Goal: Transaction & Acquisition: Book appointment/travel/reservation

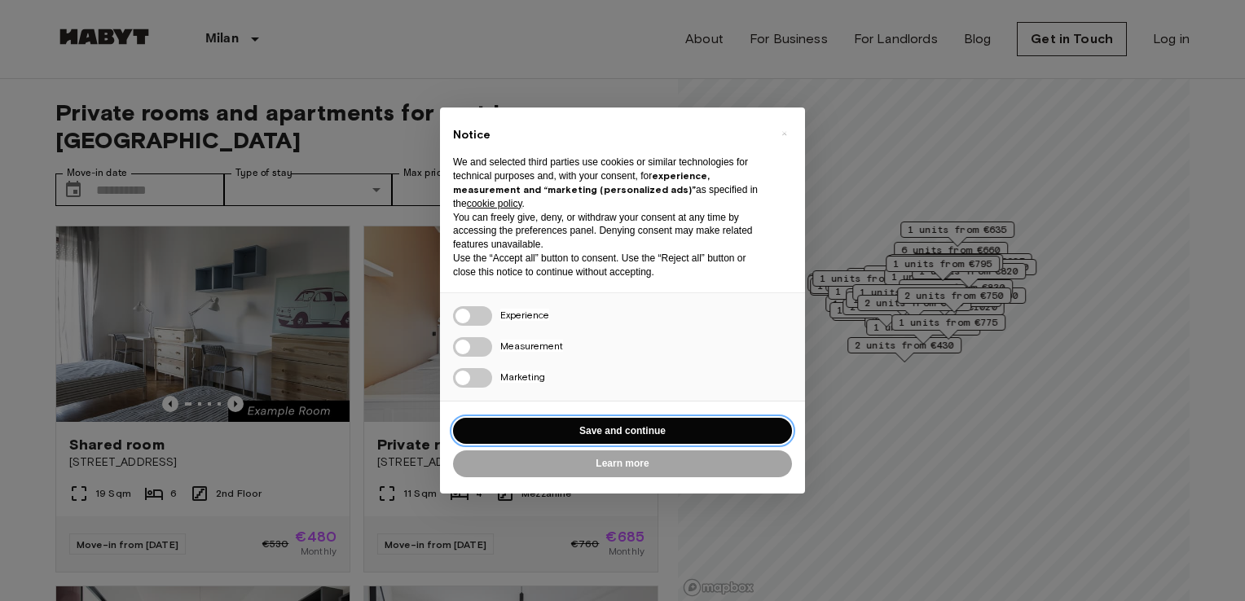
click at [712, 427] on button "Save and continue" at bounding box center [622, 431] width 339 height 27
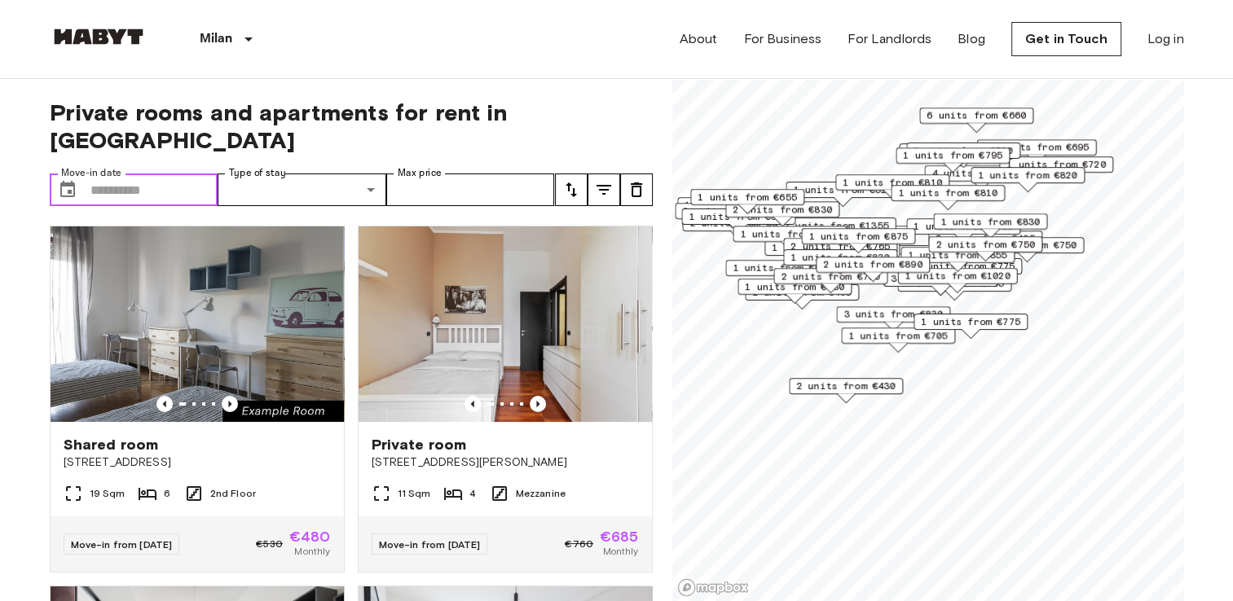
click at [105, 174] on input "Move-in date" at bounding box center [154, 190] width 128 height 33
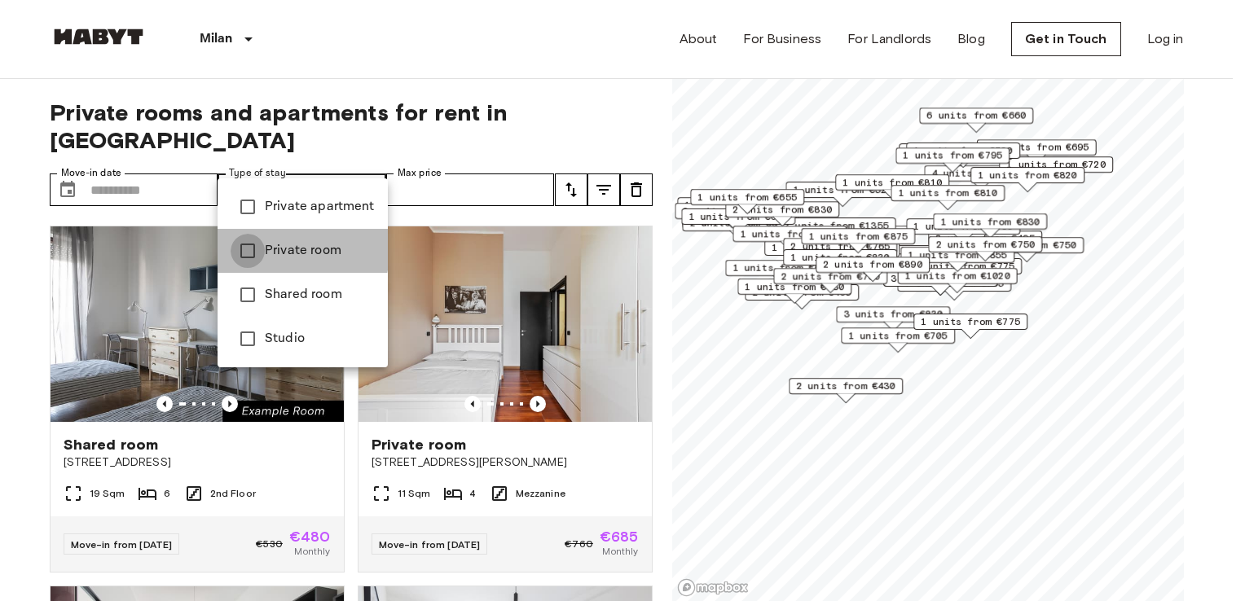
type input "**********"
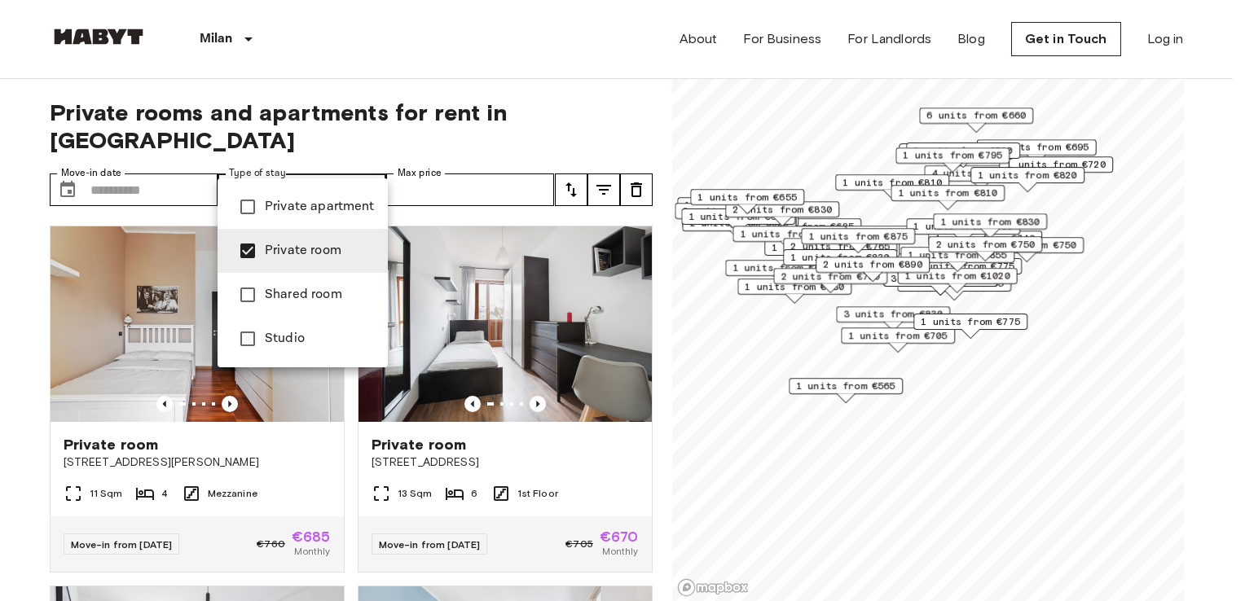
click at [544, 158] on div at bounding box center [622, 300] width 1245 height 601
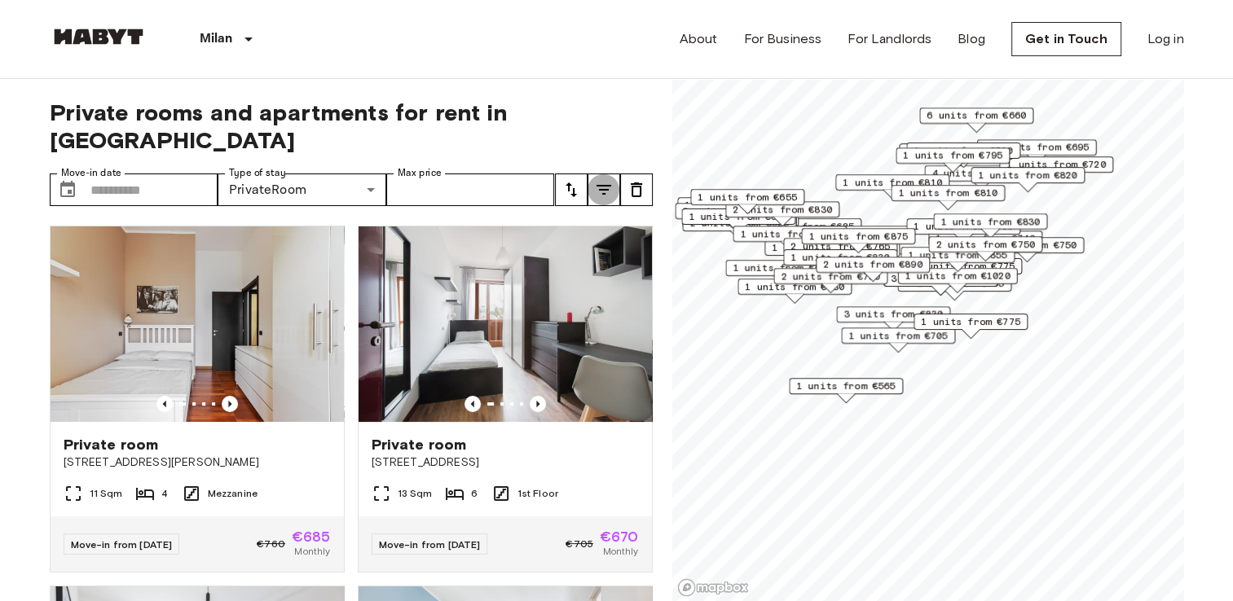
click at [616, 174] on button "tune" at bounding box center [603, 190] width 33 height 33
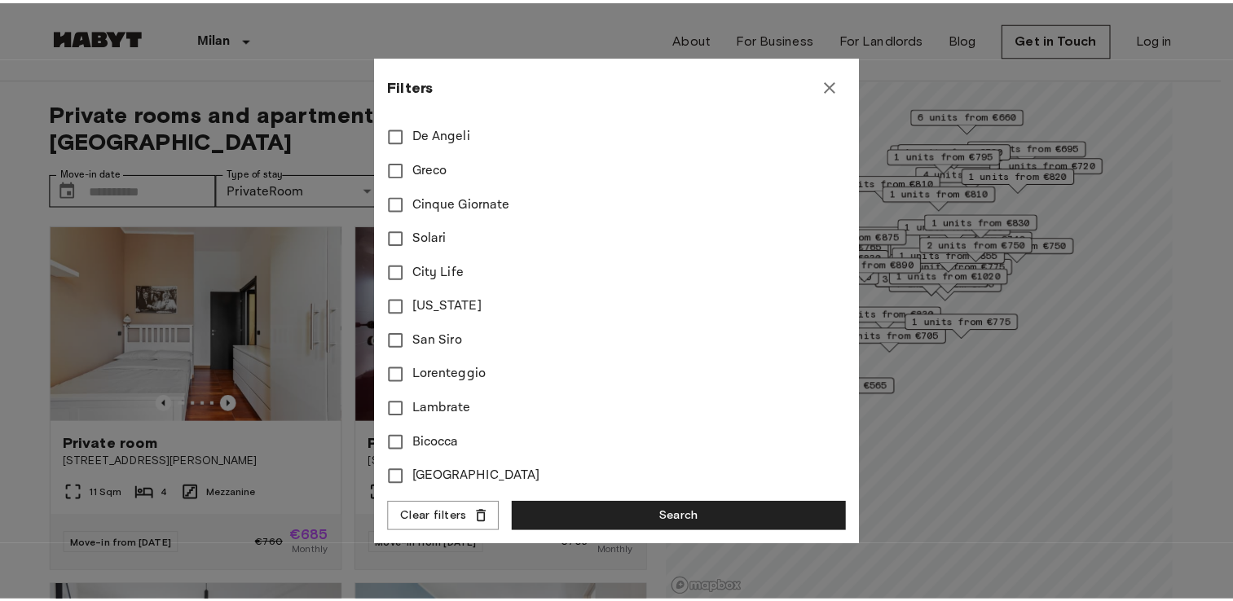
scroll to position [557, 0]
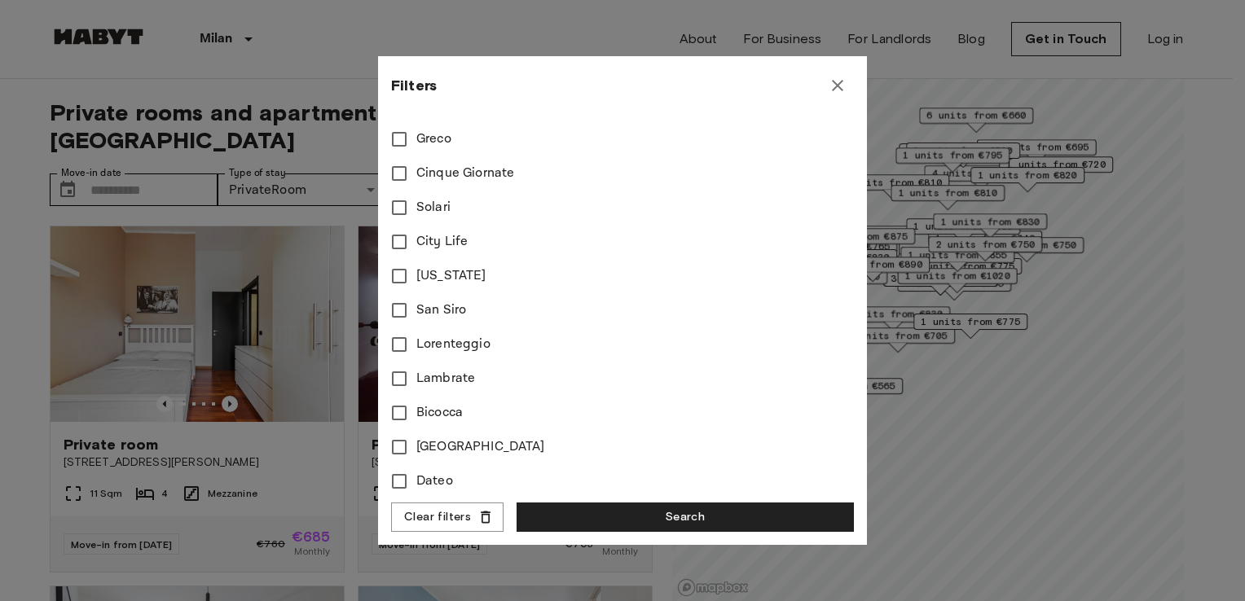
type input "****"
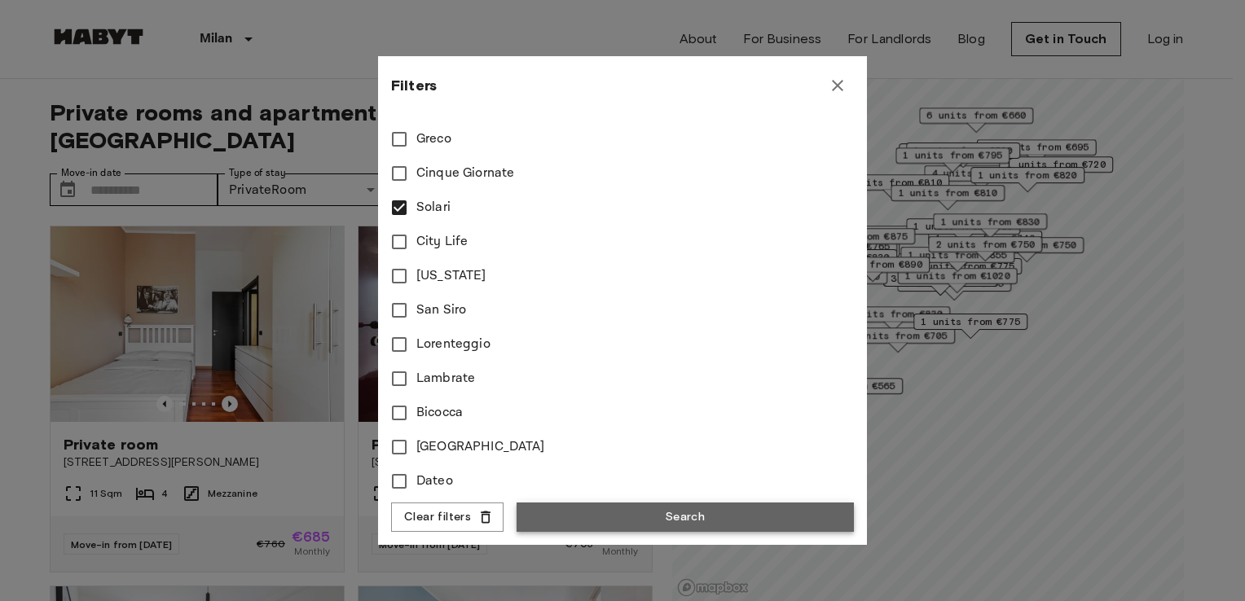
click at [658, 512] on button "Search" at bounding box center [685, 518] width 337 height 30
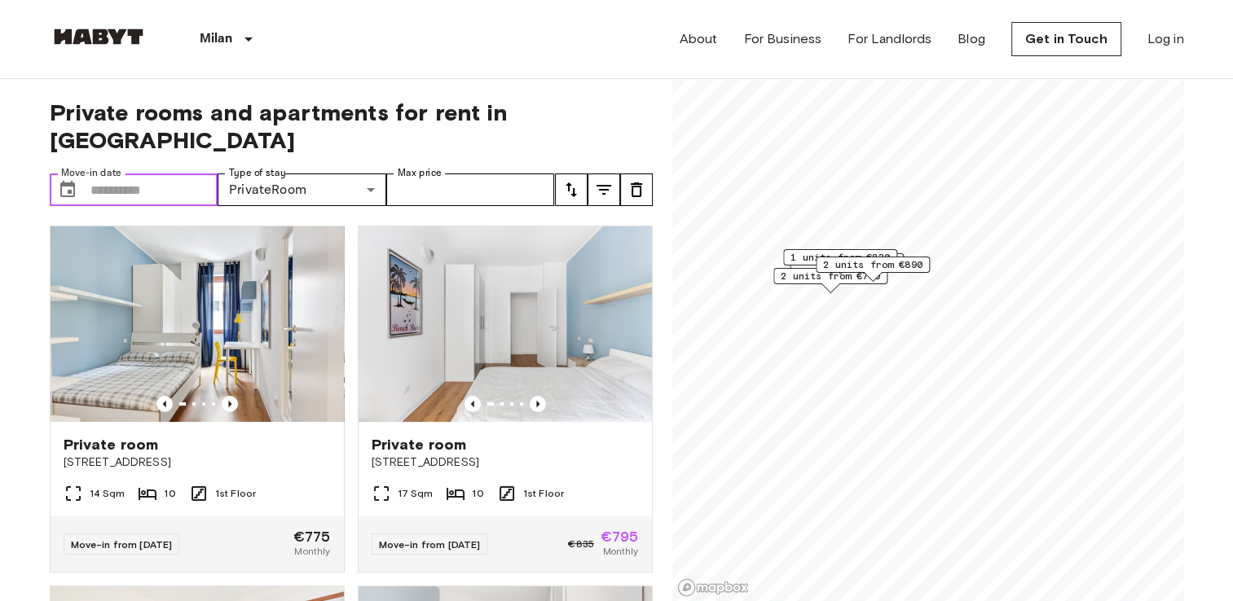
click at [190, 174] on input "Move-in date" at bounding box center [154, 190] width 128 height 33
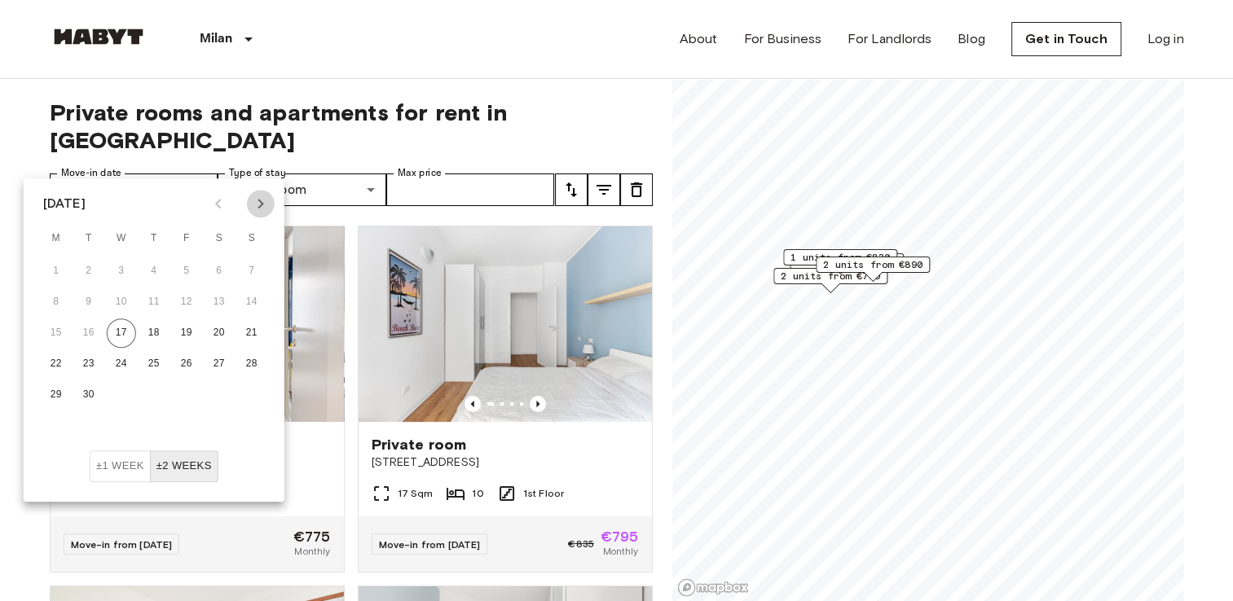
click at [263, 205] on icon "Next month" at bounding box center [261, 204] width 20 height 20
click at [261, 200] on icon "Next month" at bounding box center [261, 204] width 20 height 20
click at [186, 301] on button "9" at bounding box center [186, 302] width 29 height 29
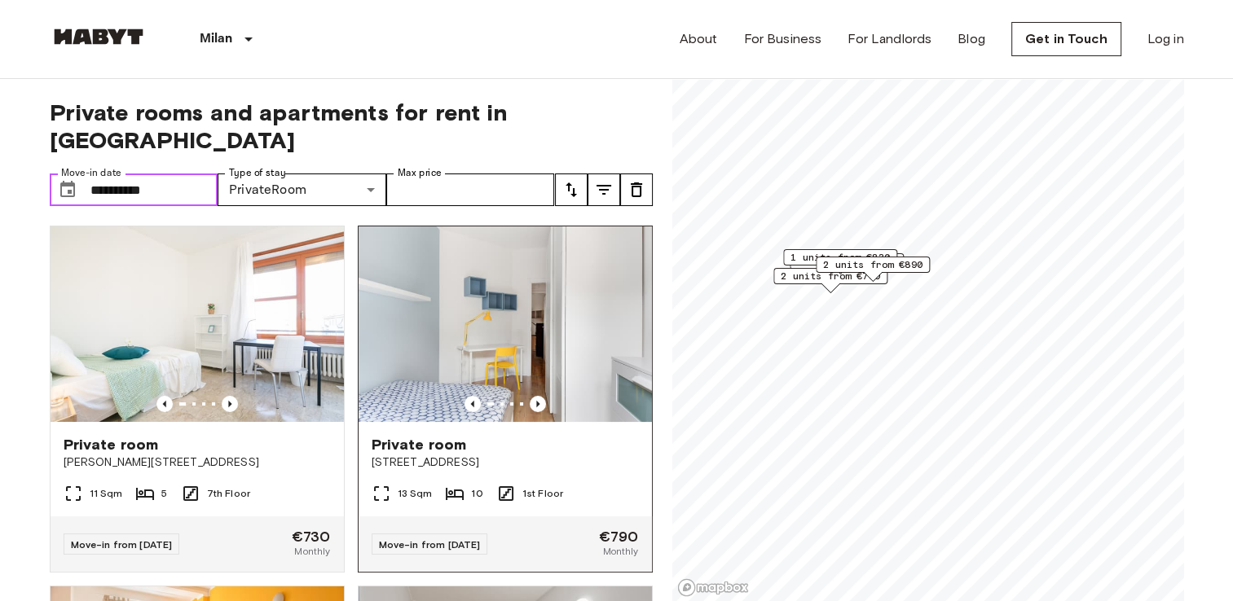
click at [533, 304] on img at bounding box center [504, 324] width 293 height 196
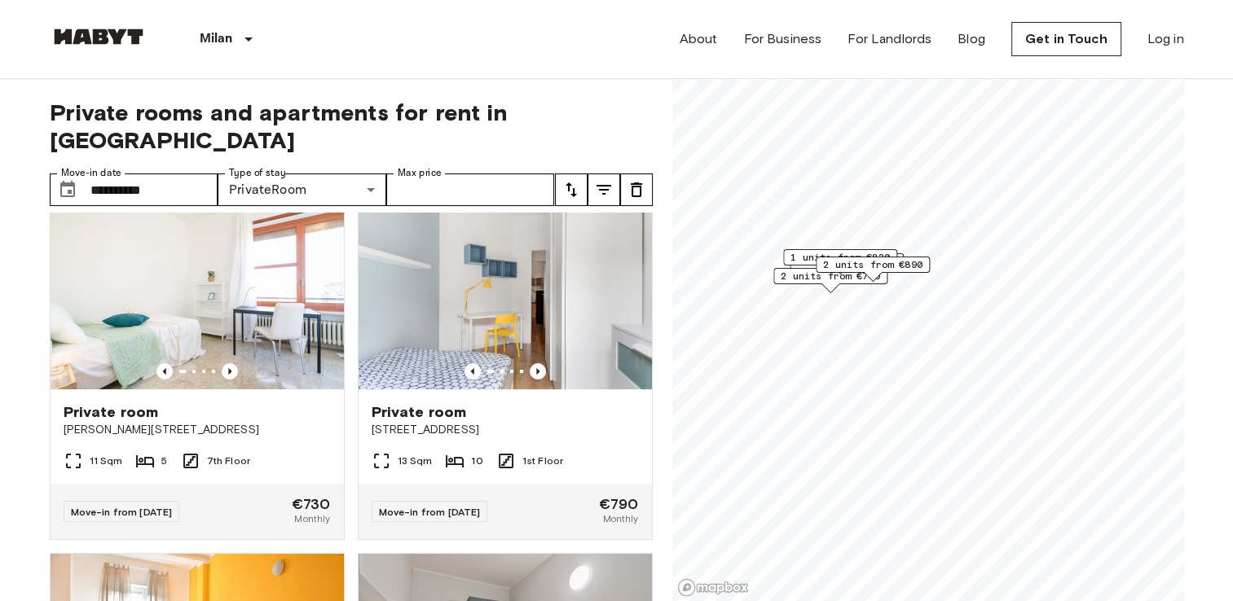
scroll to position [65, 0]
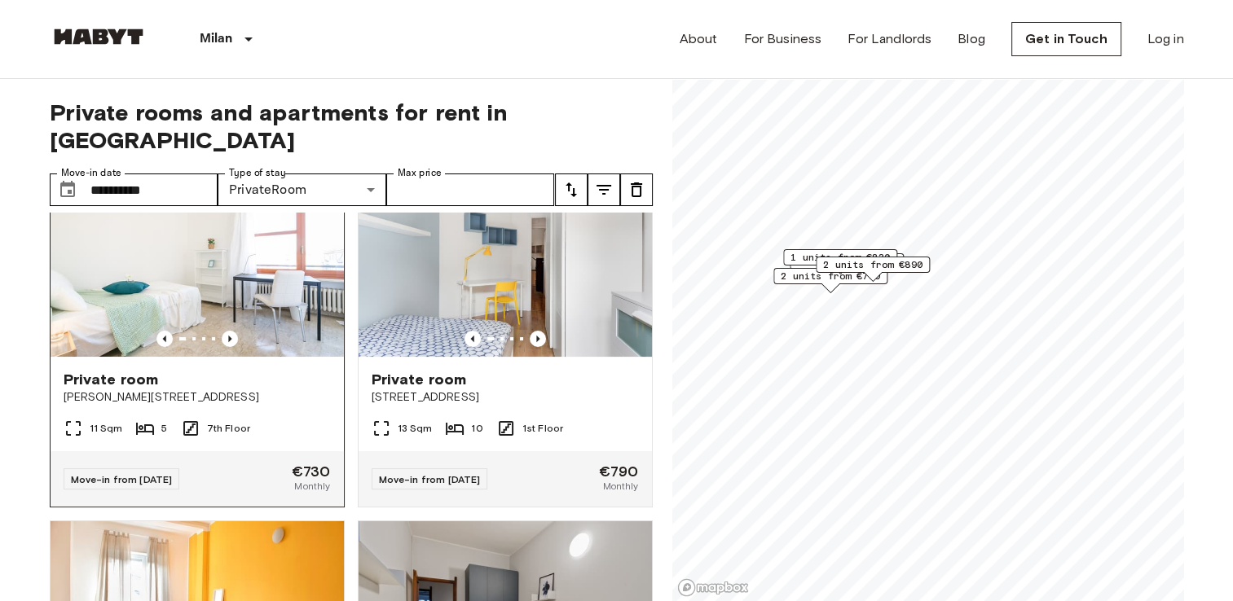
click at [98, 370] on span "Private room" at bounding box center [111, 380] width 95 height 20
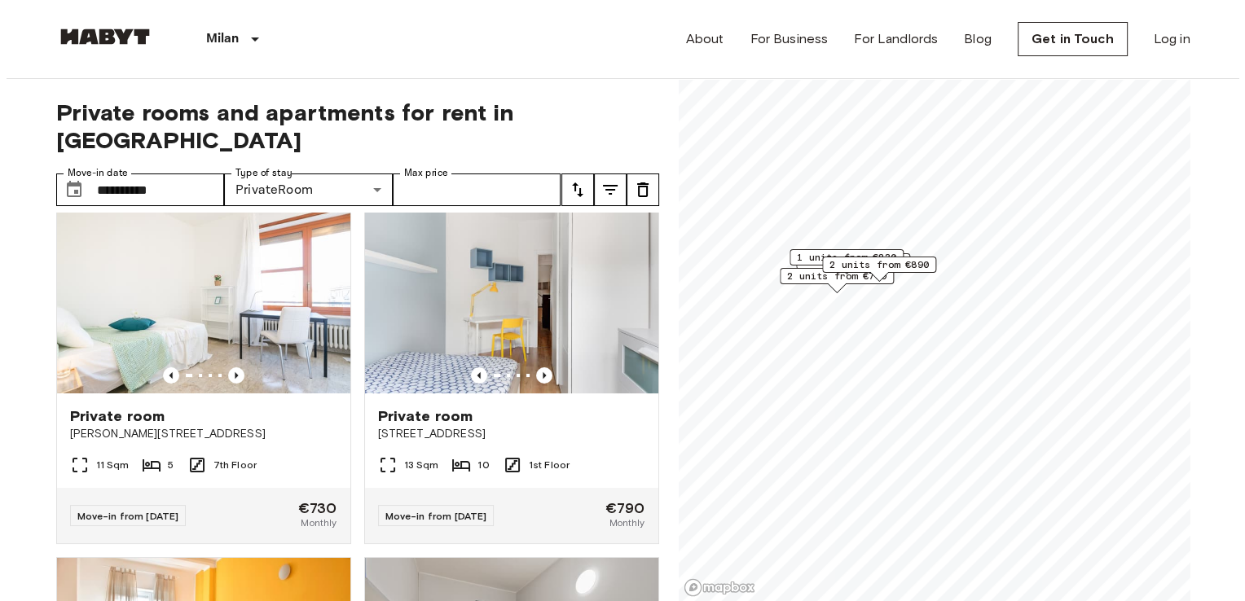
scroll to position [0, 0]
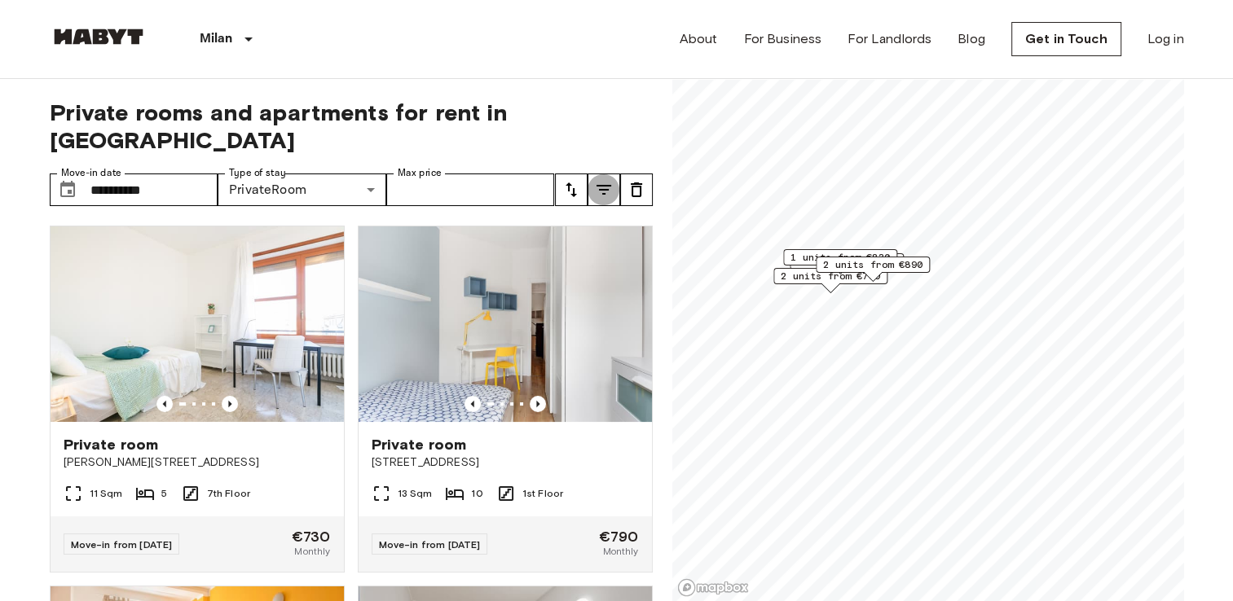
click at [605, 180] on icon "tune" at bounding box center [604, 190] width 20 height 20
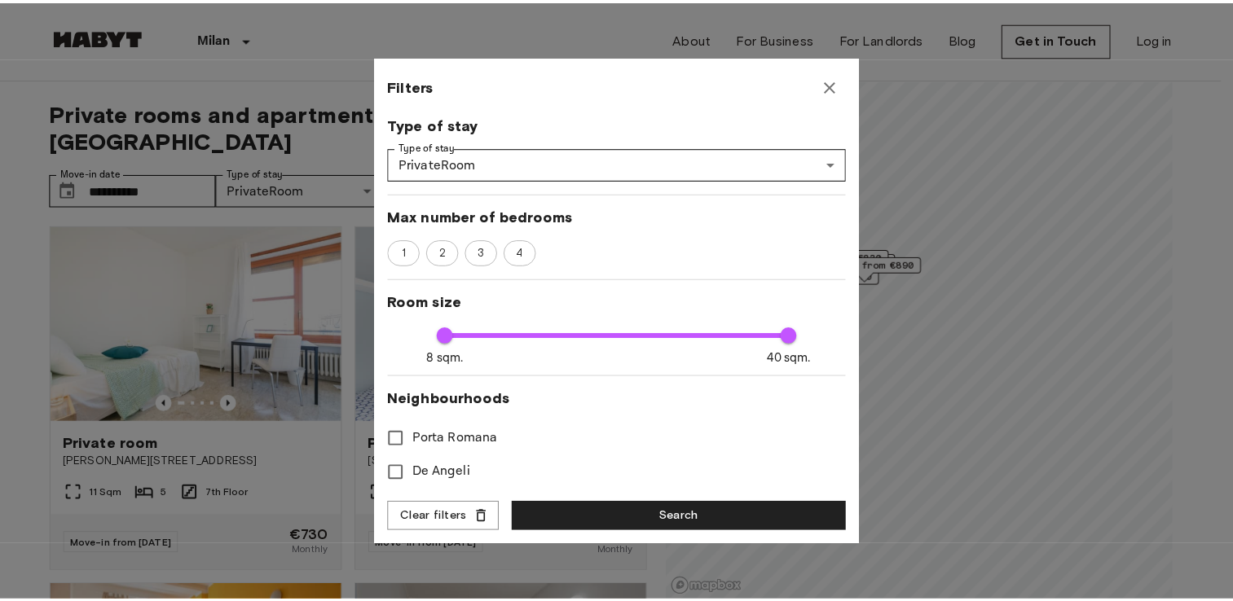
scroll to position [176, 0]
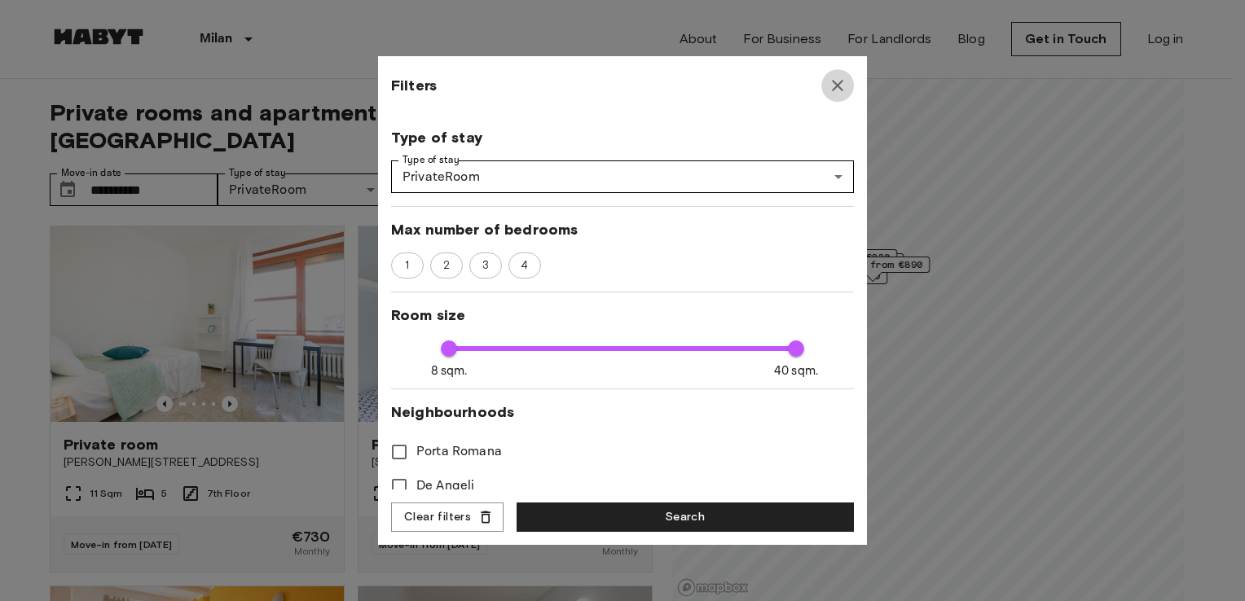
click at [847, 86] on button "button" at bounding box center [837, 85] width 33 height 33
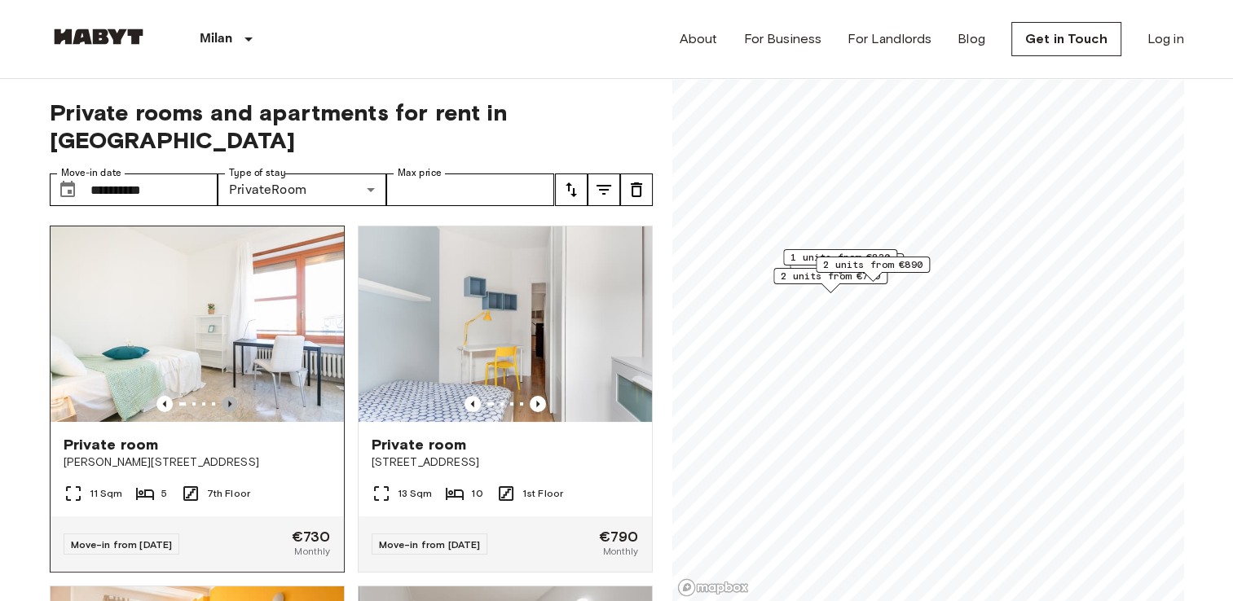
click at [223, 396] on icon "Previous image" at bounding box center [230, 404] width 16 height 16
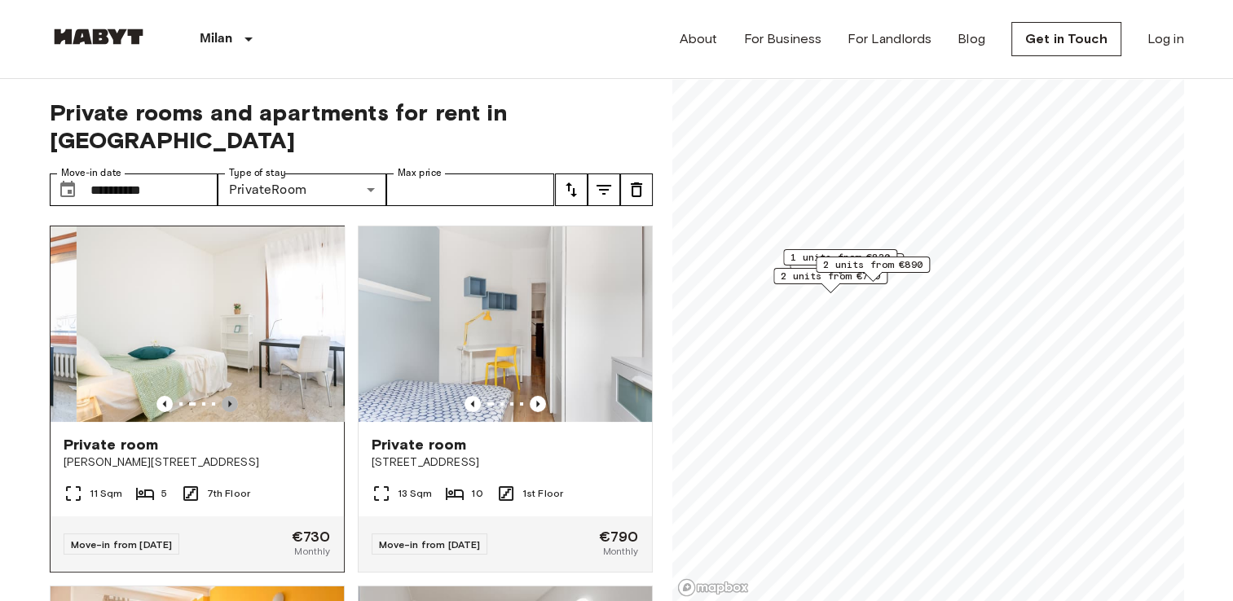
click at [223, 396] on icon "Previous image" at bounding box center [230, 404] width 16 height 16
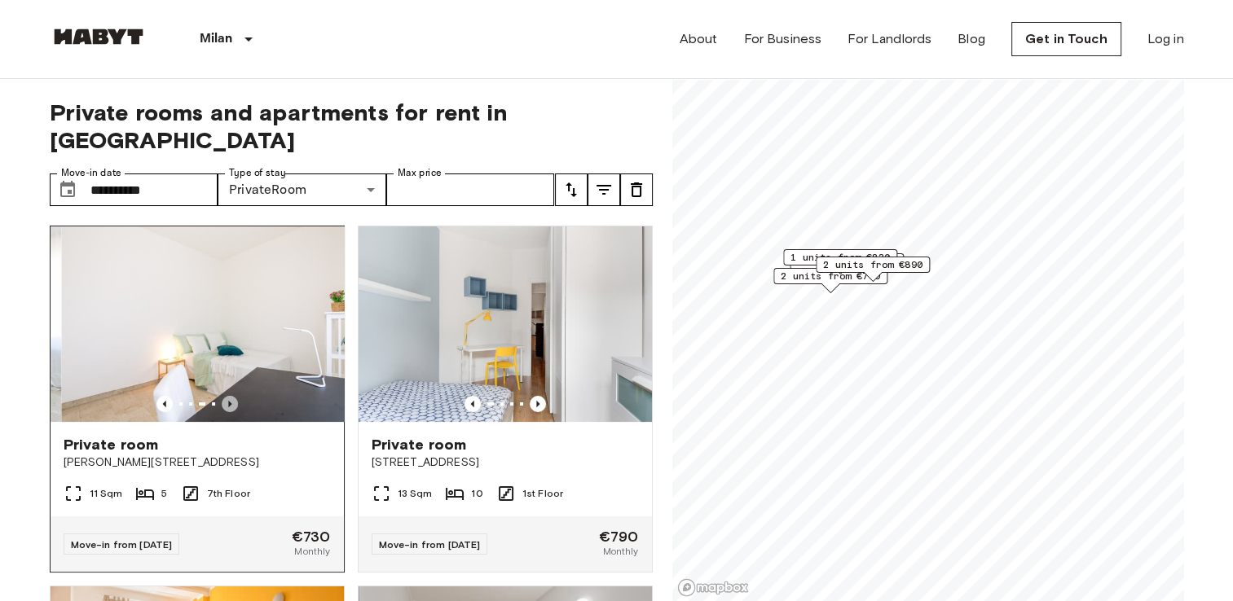
click at [223, 396] on icon "Previous image" at bounding box center [230, 404] width 16 height 16
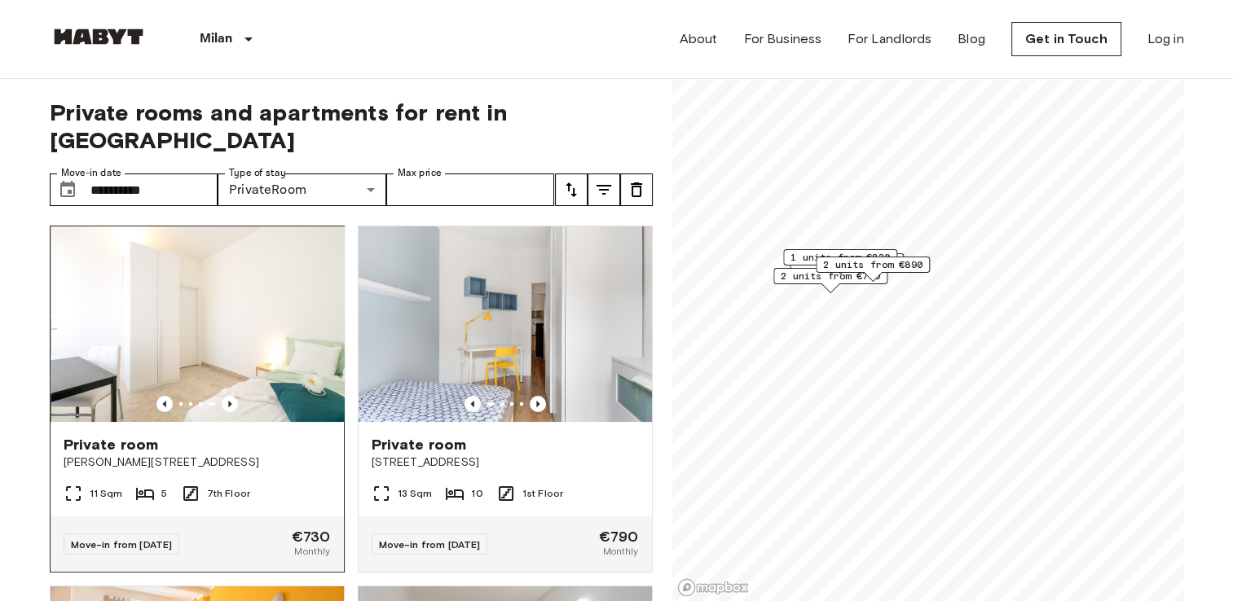
click at [257, 343] on img at bounding box center [197, 324] width 293 height 196
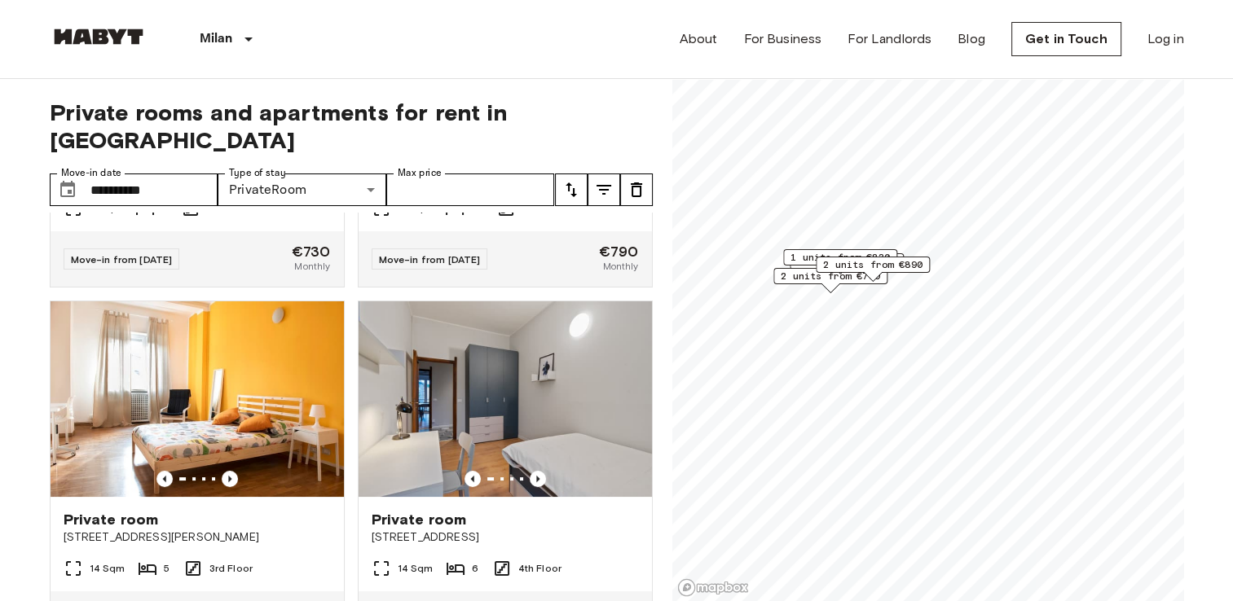
scroll to position [0, 0]
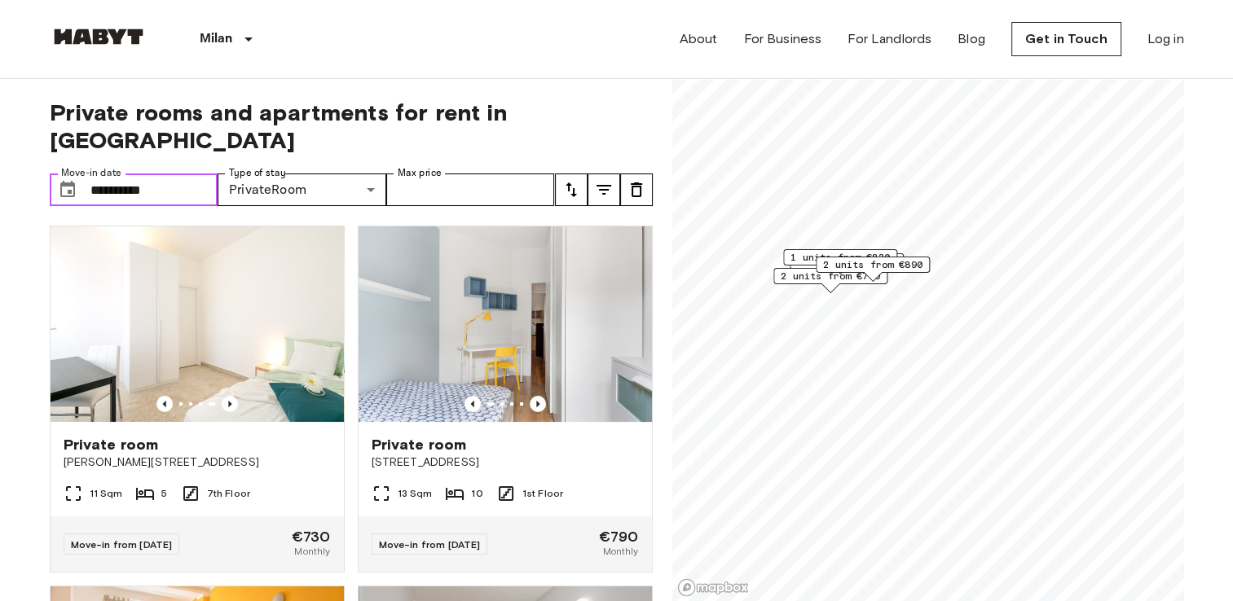
click at [155, 174] on input "**********" at bounding box center [154, 190] width 128 height 33
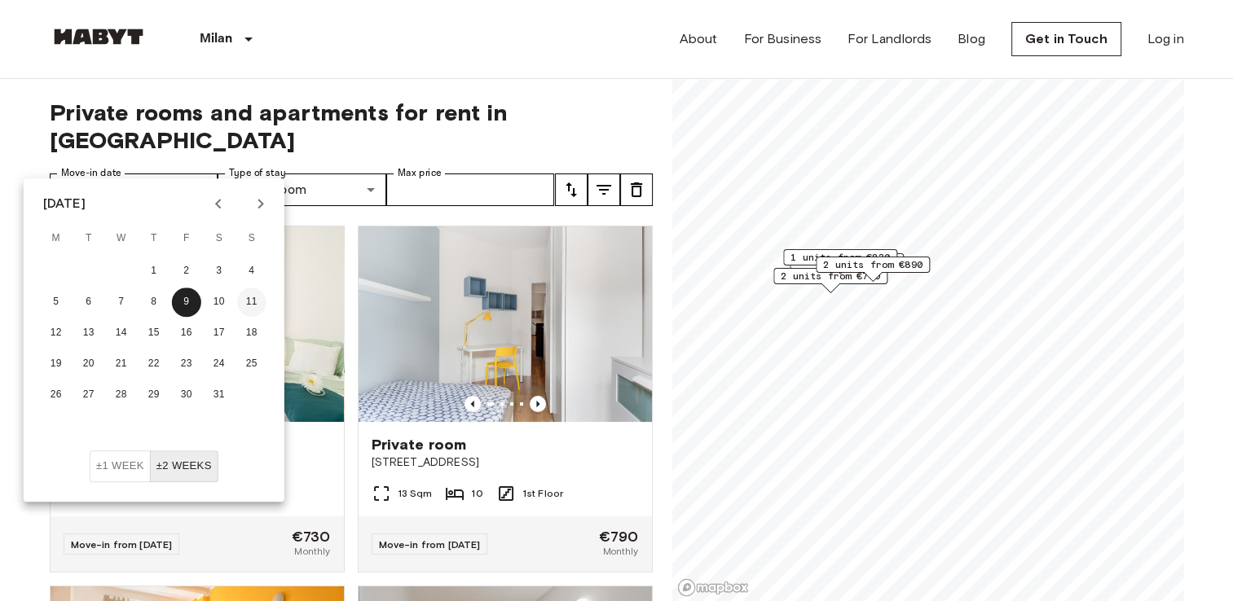
click at [246, 301] on button "11" at bounding box center [251, 302] width 29 height 29
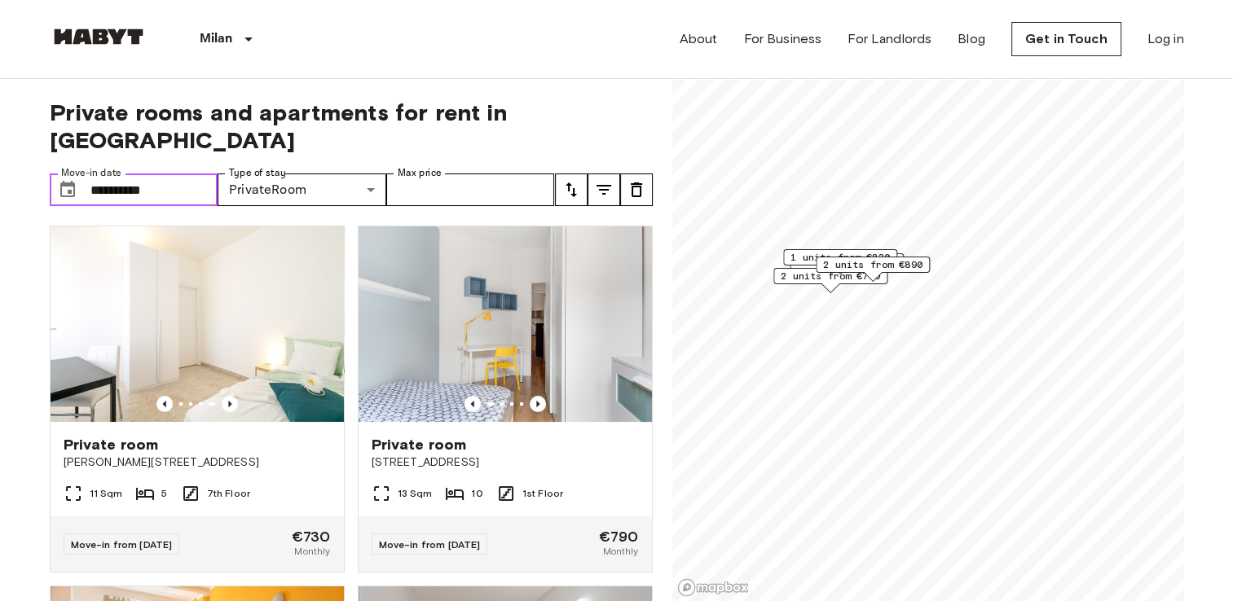
click at [107, 174] on input "**********" at bounding box center [154, 190] width 128 height 33
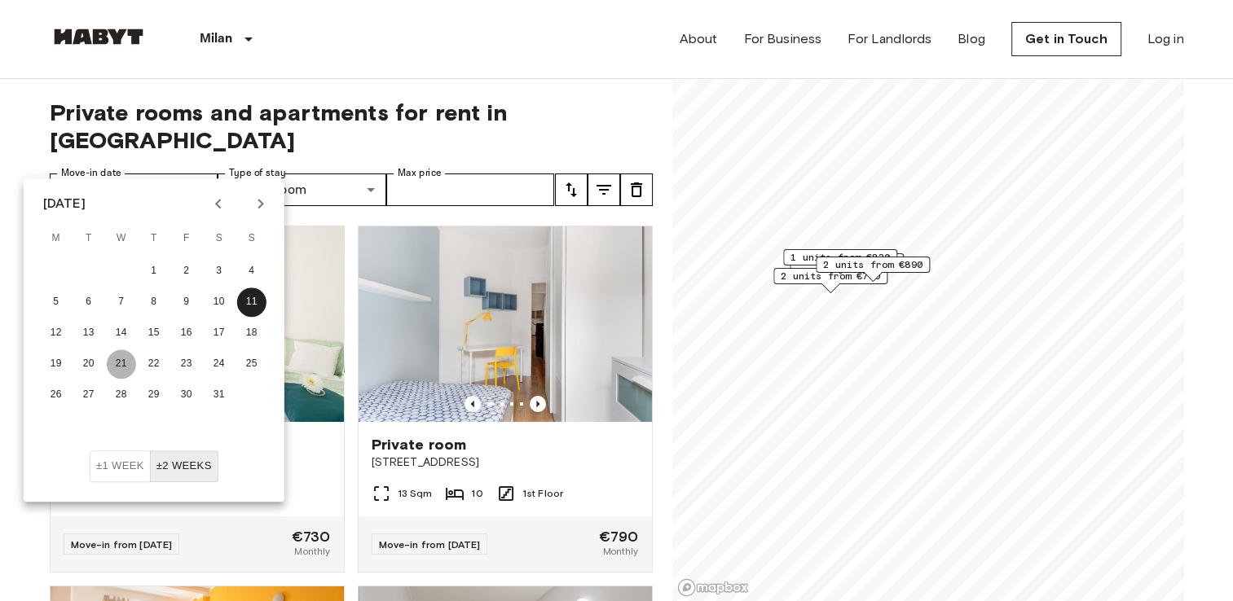
click at [124, 363] on button "21" at bounding box center [121, 364] width 29 height 29
type input "**********"
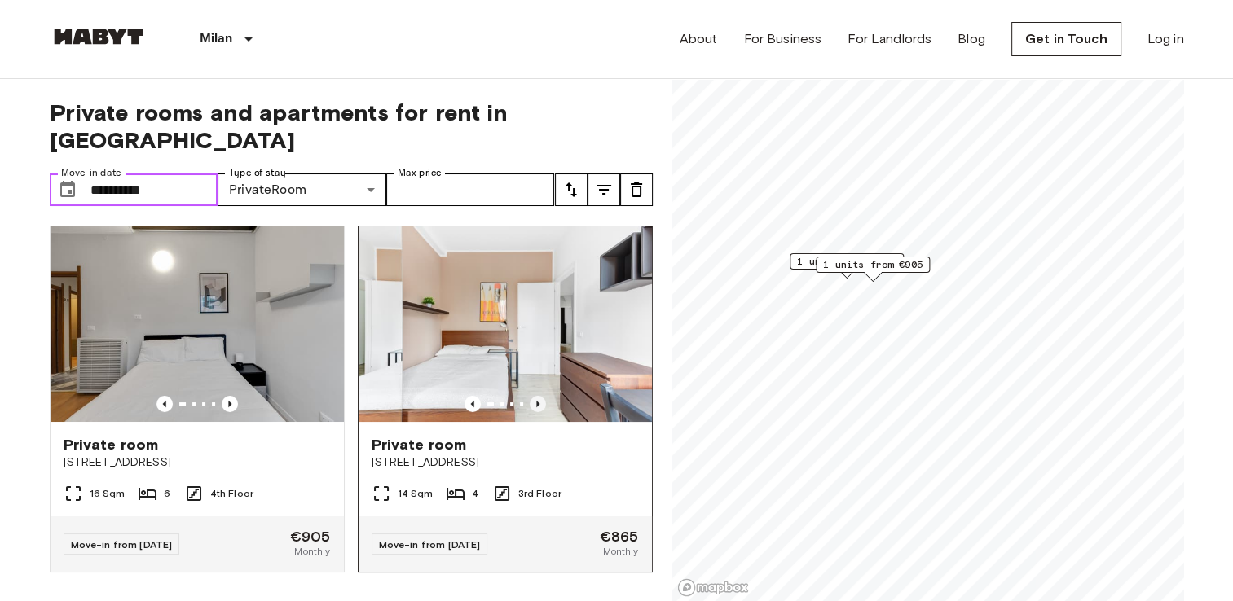
click at [534, 396] on icon "Previous image" at bounding box center [538, 404] width 16 height 16
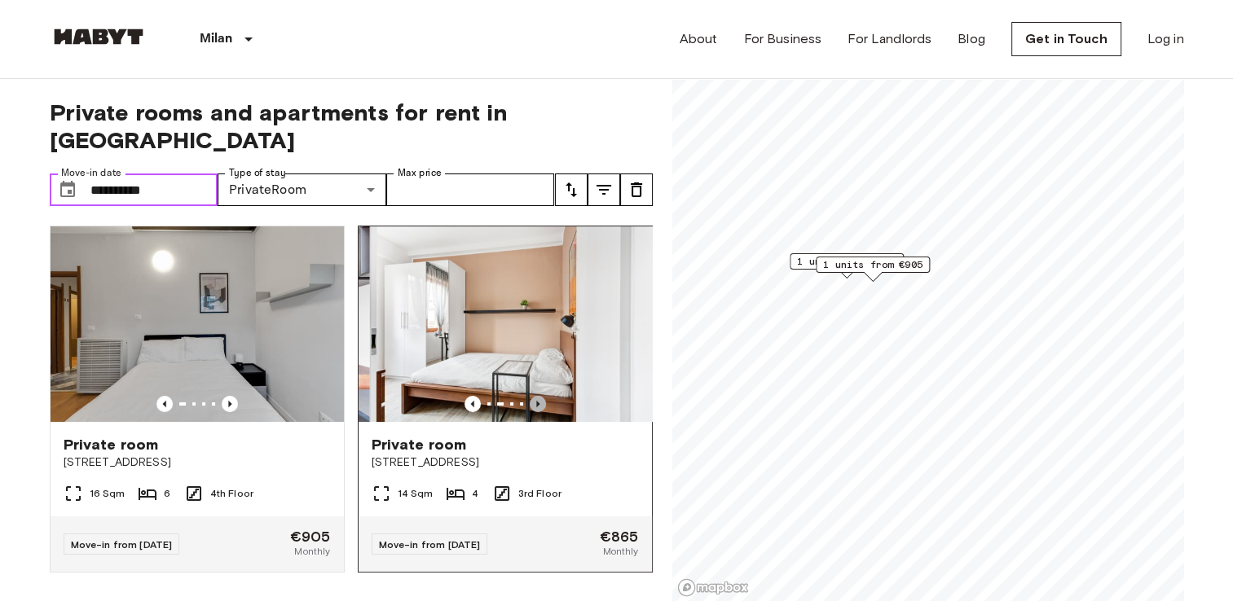
click at [534, 396] on icon "Previous image" at bounding box center [538, 404] width 16 height 16
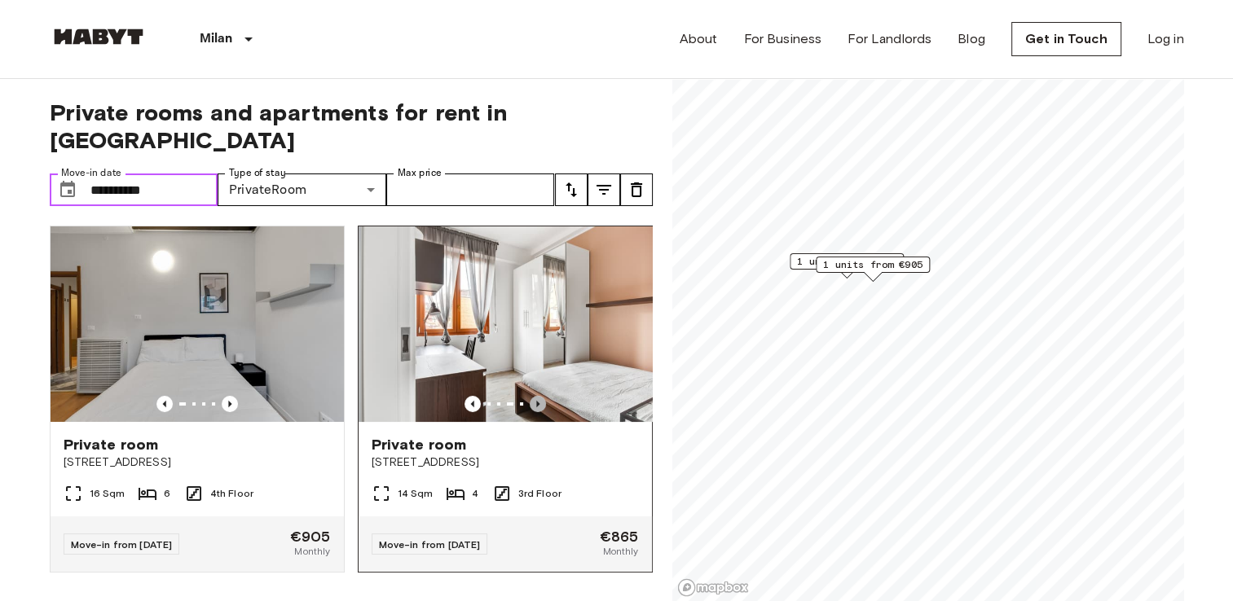
click at [534, 396] on icon "Previous image" at bounding box center [538, 404] width 16 height 16
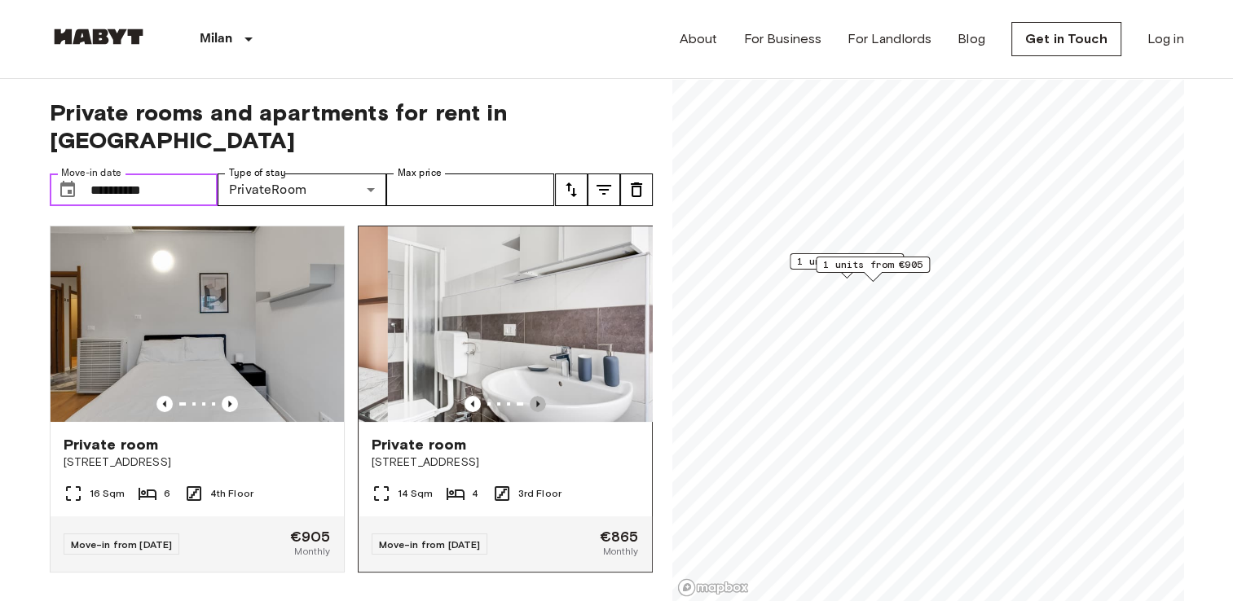
click at [534, 396] on icon "Previous image" at bounding box center [538, 404] width 16 height 16
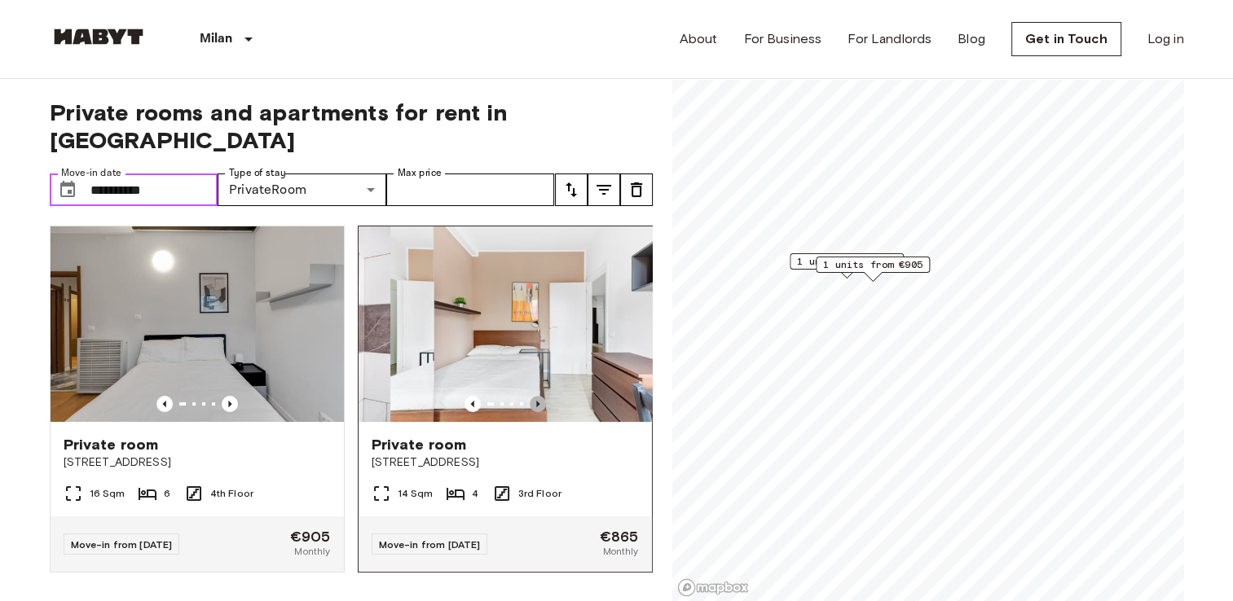
click at [534, 396] on icon "Previous image" at bounding box center [538, 404] width 16 height 16
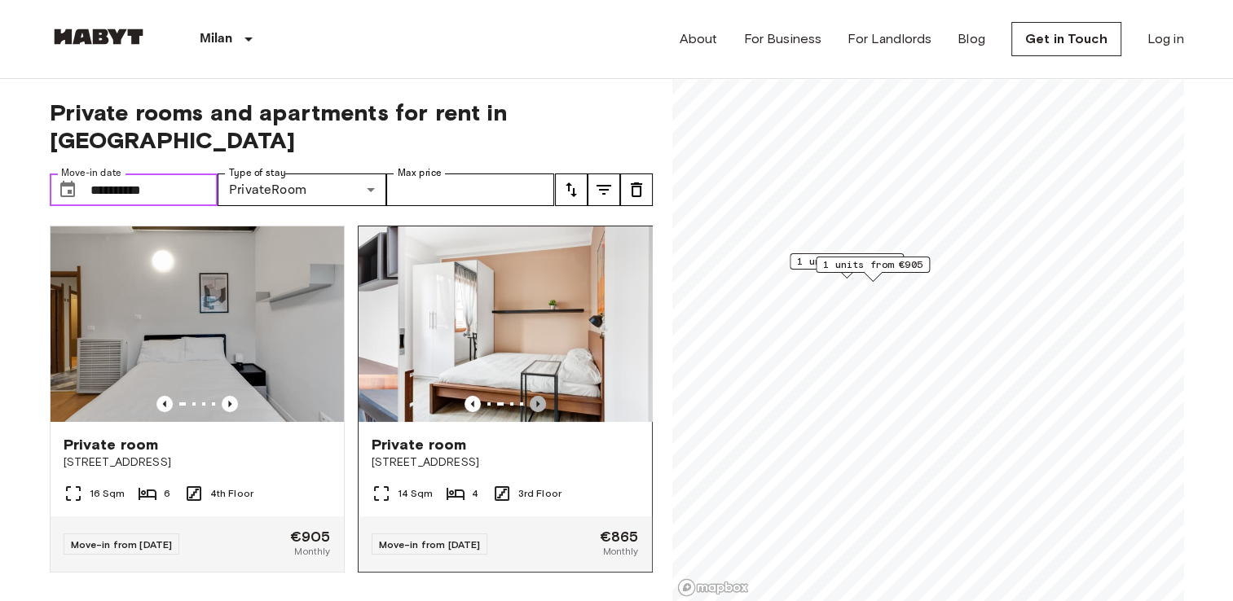
click at [534, 396] on icon "Previous image" at bounding box center [538, 404] width 16 height 16
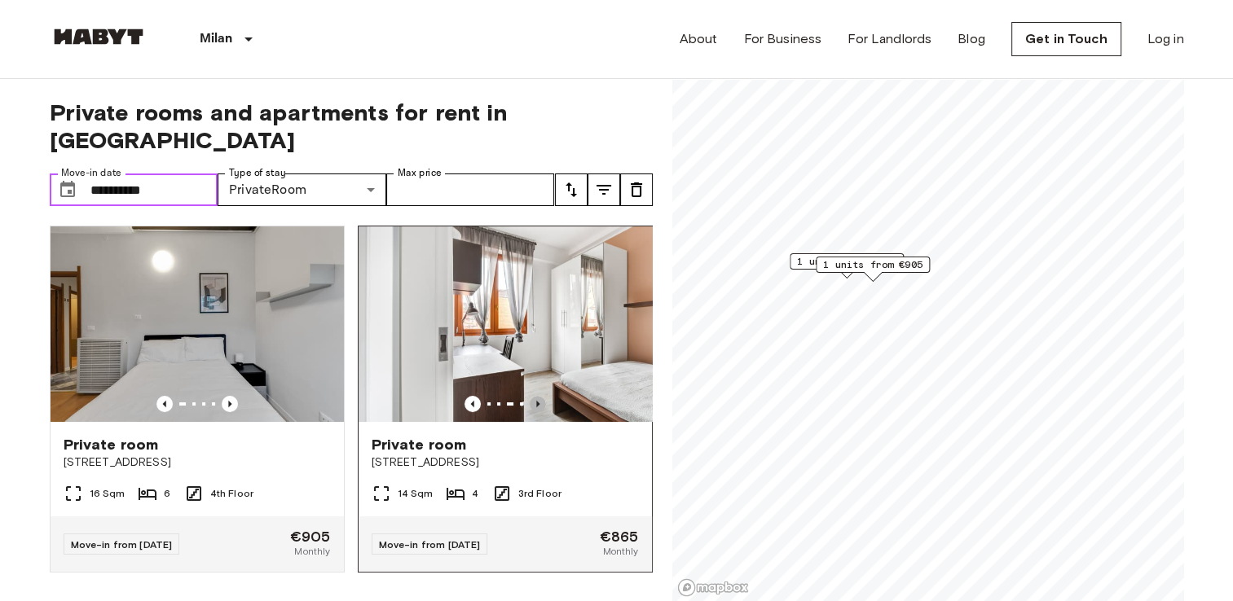
click at [534, 396] on icon "Previous image" at bounding box center [538, 404] width 16 height 16
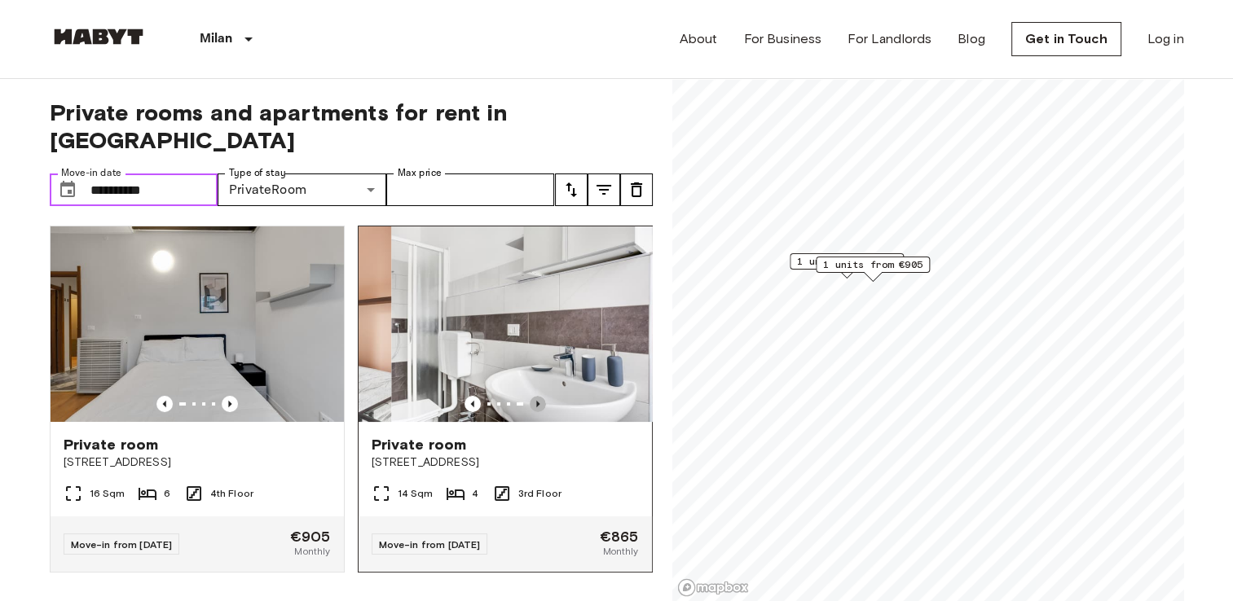
click at [534, 396] on icon "Previous image" at bounding box center [538, 404] width 16 height 16
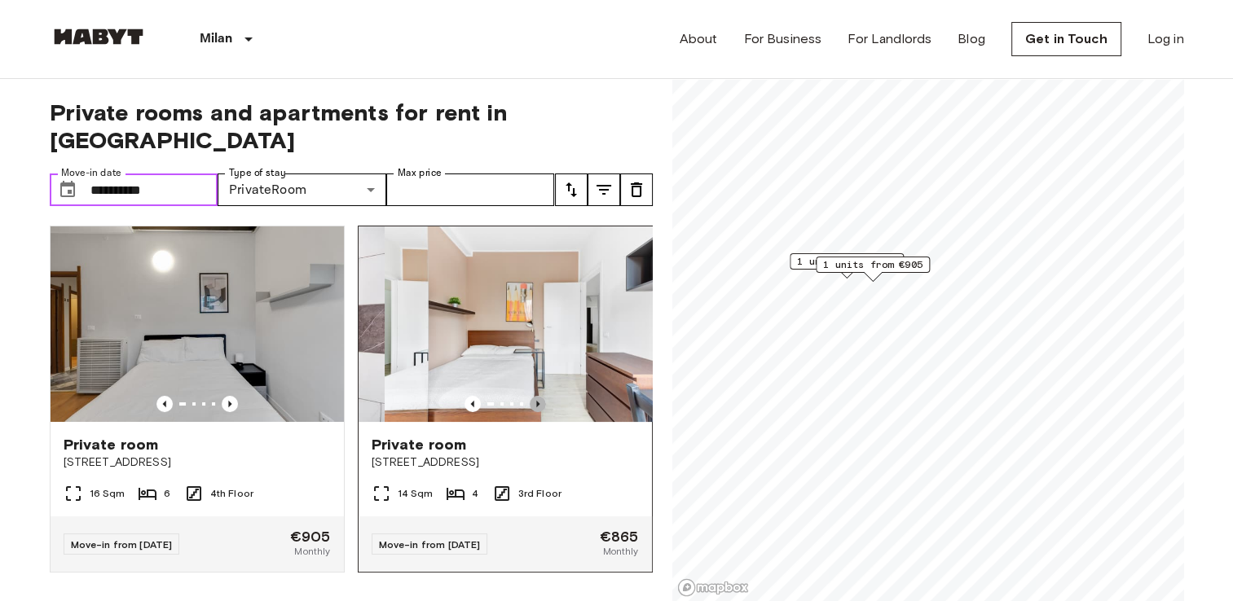
click at [534, 396] on icon "Previous image" at bounding box center [538, 404] width 16 height 16
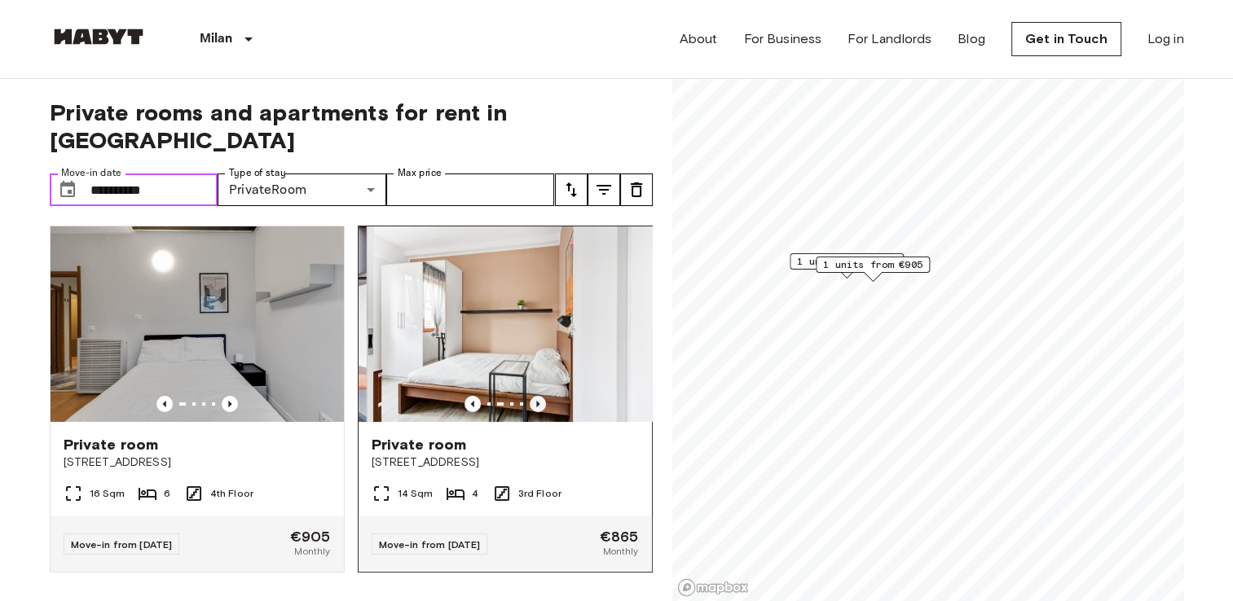
click at [534, 396] on icon "Previous image" at bounding box center [538, 404] width 16 height 16
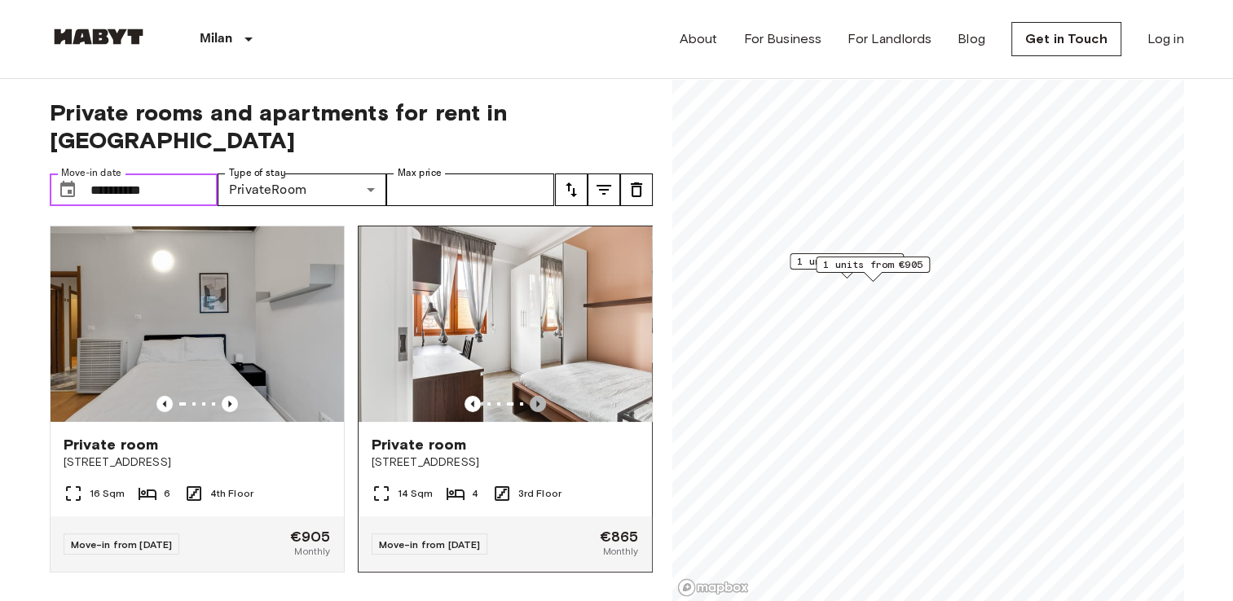
click at [534, 396] on icon "Previous image" at bounding box center [538, 404] width 16 height 16
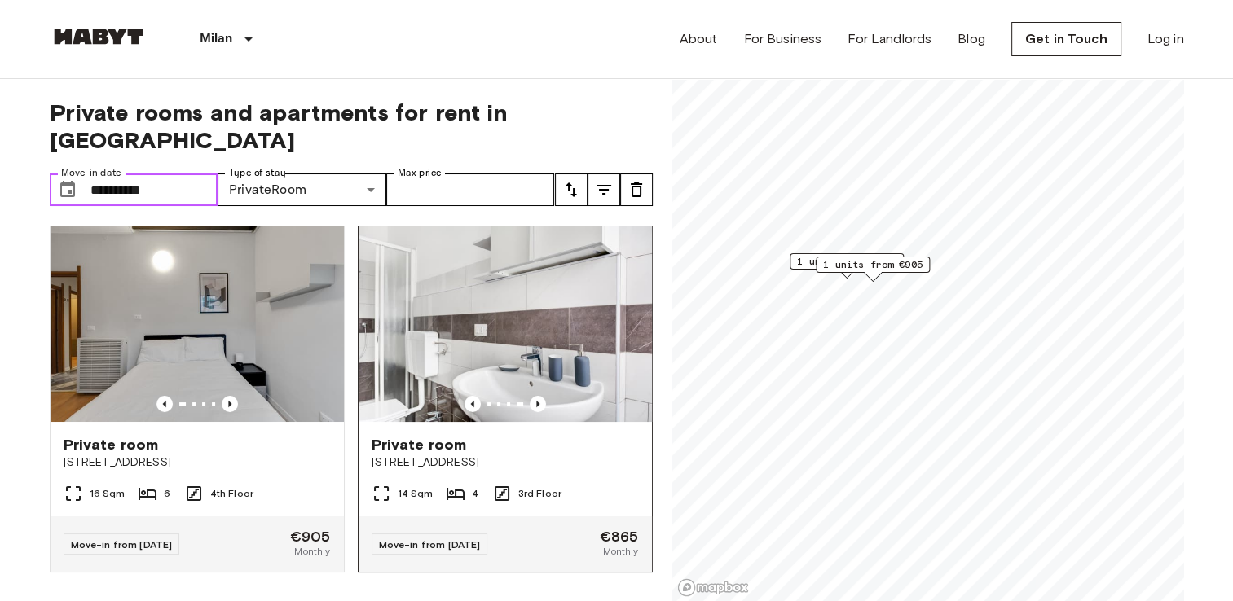
click at [561, 287] on img at bounding box center [504, 324] width 293 height 196
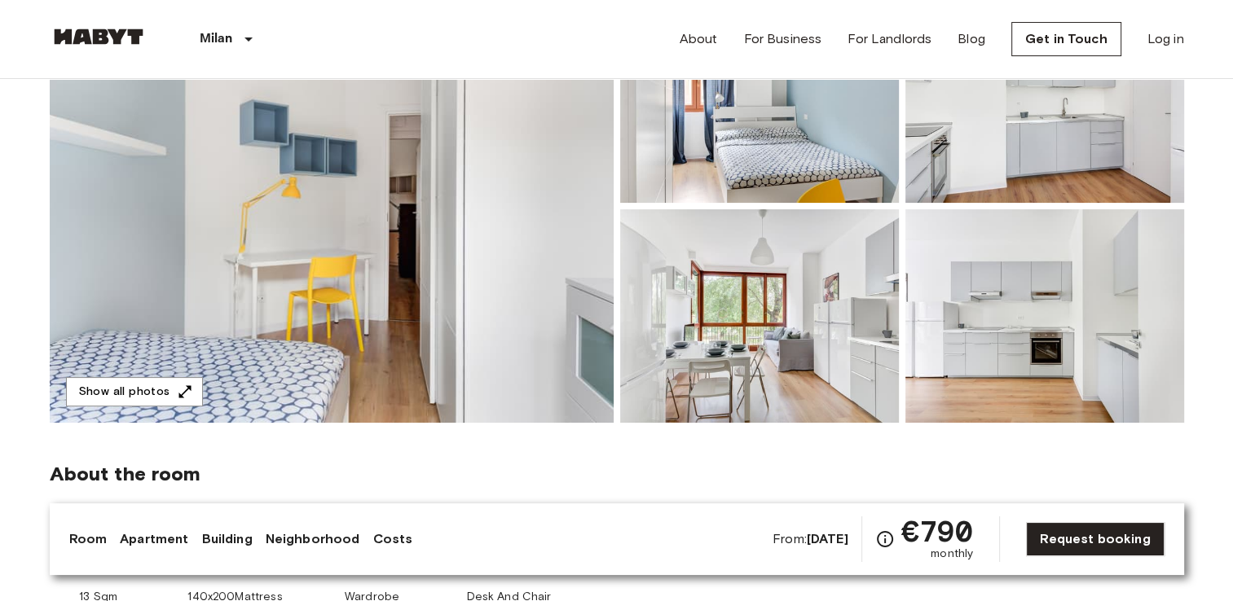
scroll to position [228, 0]
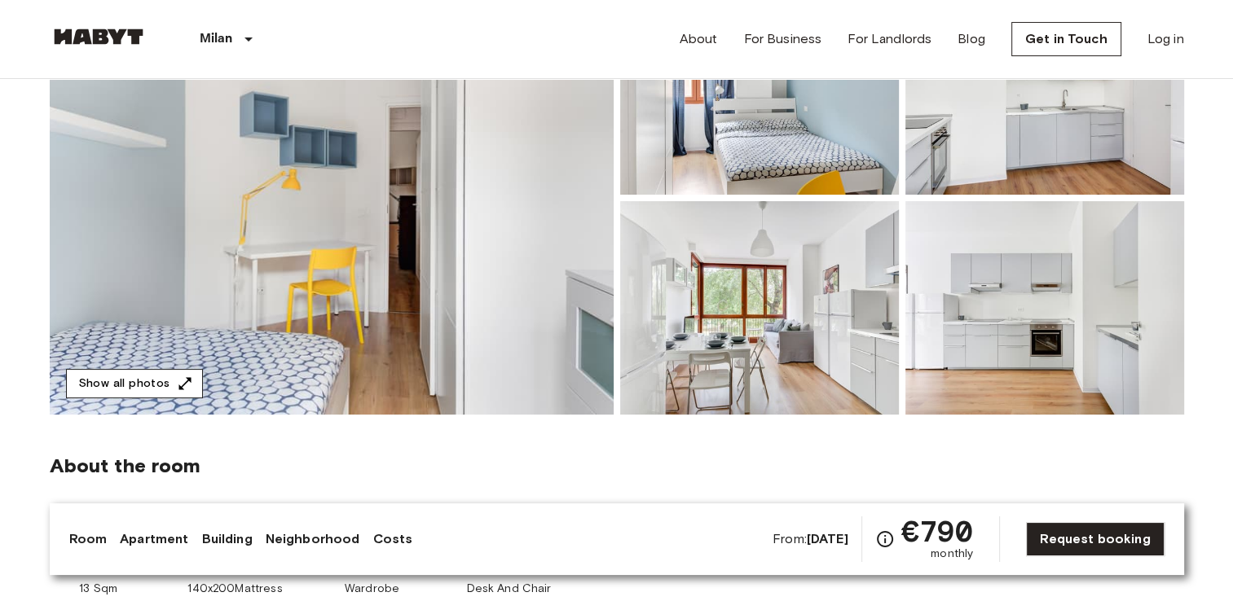
click at [97, 375] on button "Show all photos" at bounding box center [134, 384] width 137 height 30
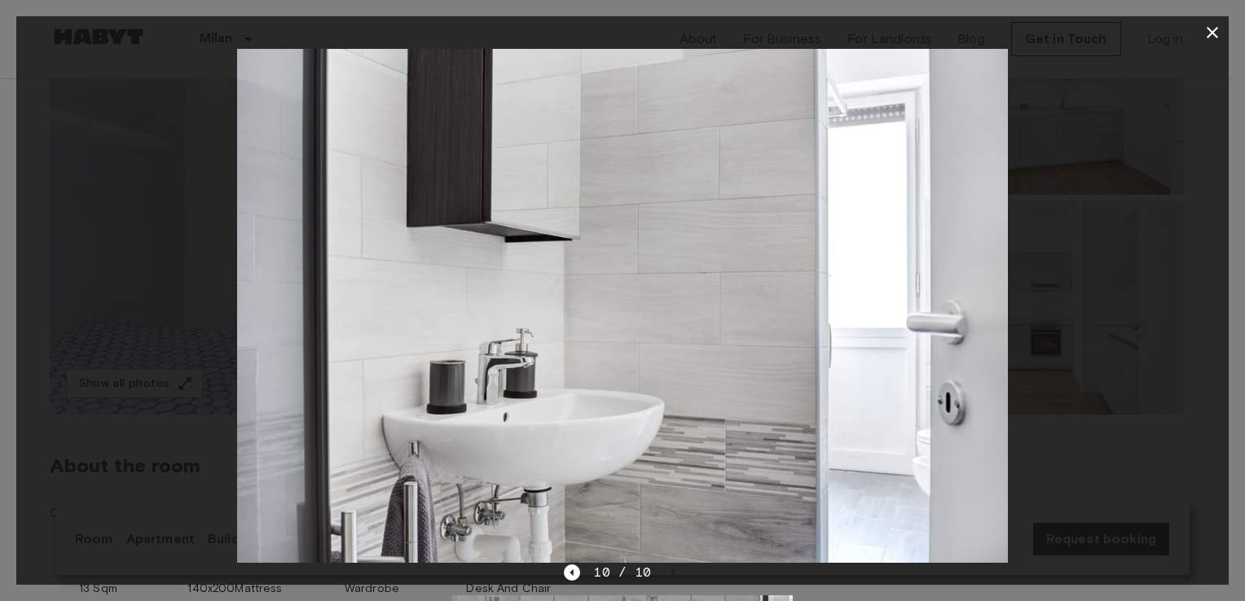
click at [127, 406] on div at bounding box center [622, 306] width 1212 height 514
click at [1214, 30] on icon "button" at bounding box center [1212, 32] width 11 height 11
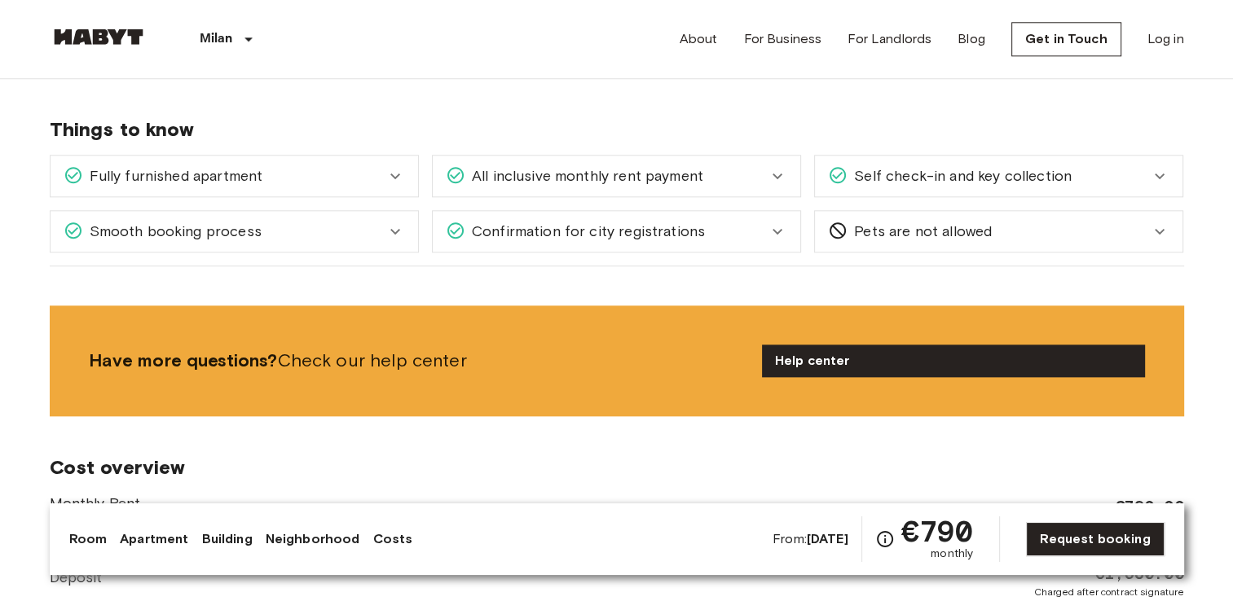
scroll to position [1825, 0]
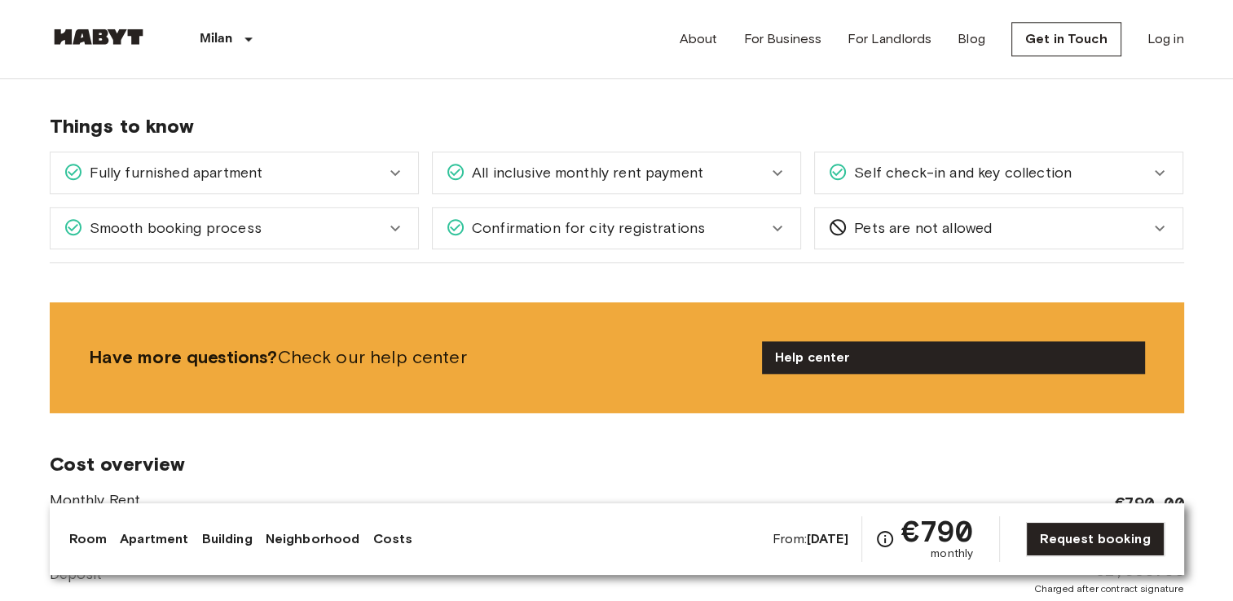
click at [779, 164] on div "All inclusive monthly rent payment" at bounding box center [616, 172] width 367 height 41
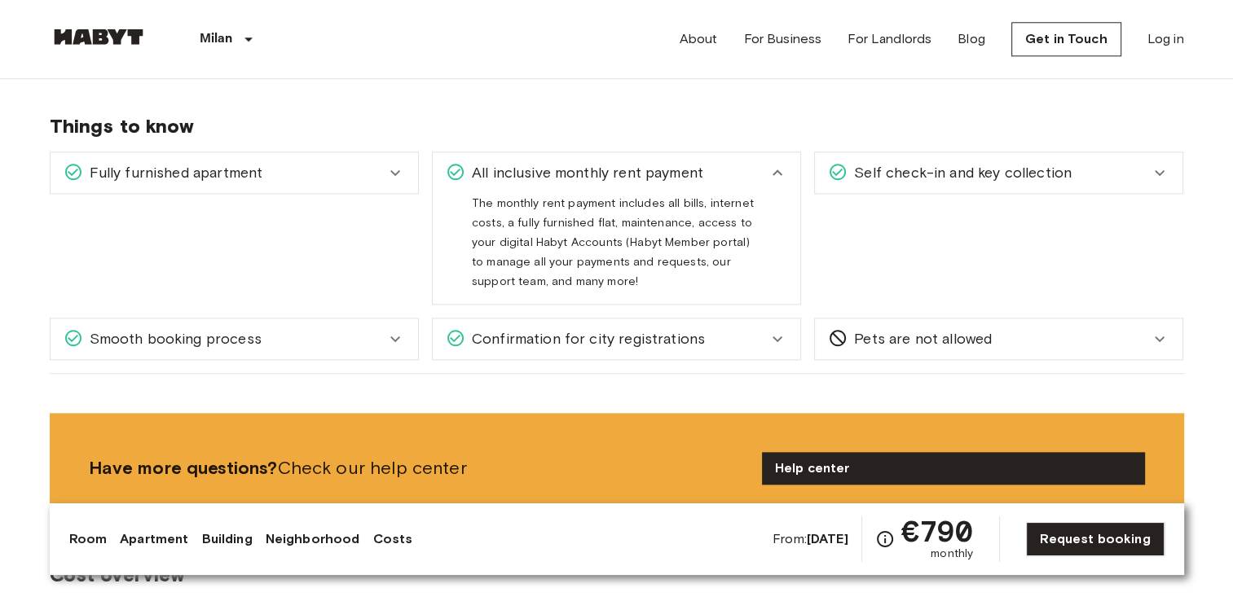
click at [779, 164] on div "All inclusive monthly rent payment" at bounding box center [616, 172] width 367 height 41
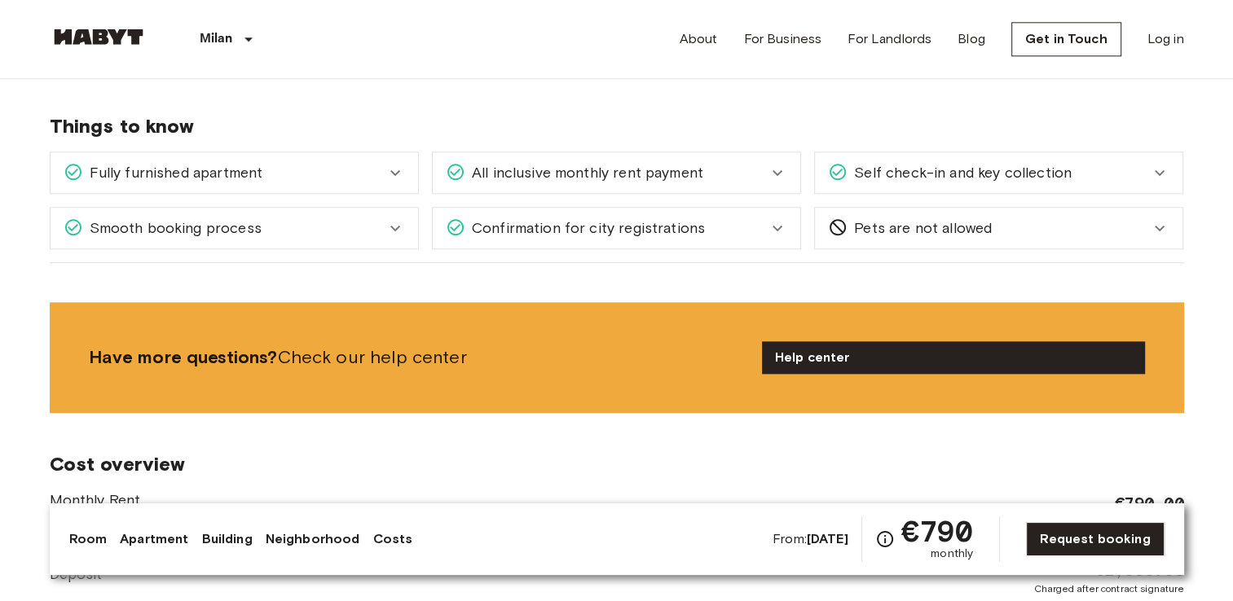
click at [779, 164] on div "All inclusive monthly rent payment" at bounding box center [616, 172] width 367 height 41
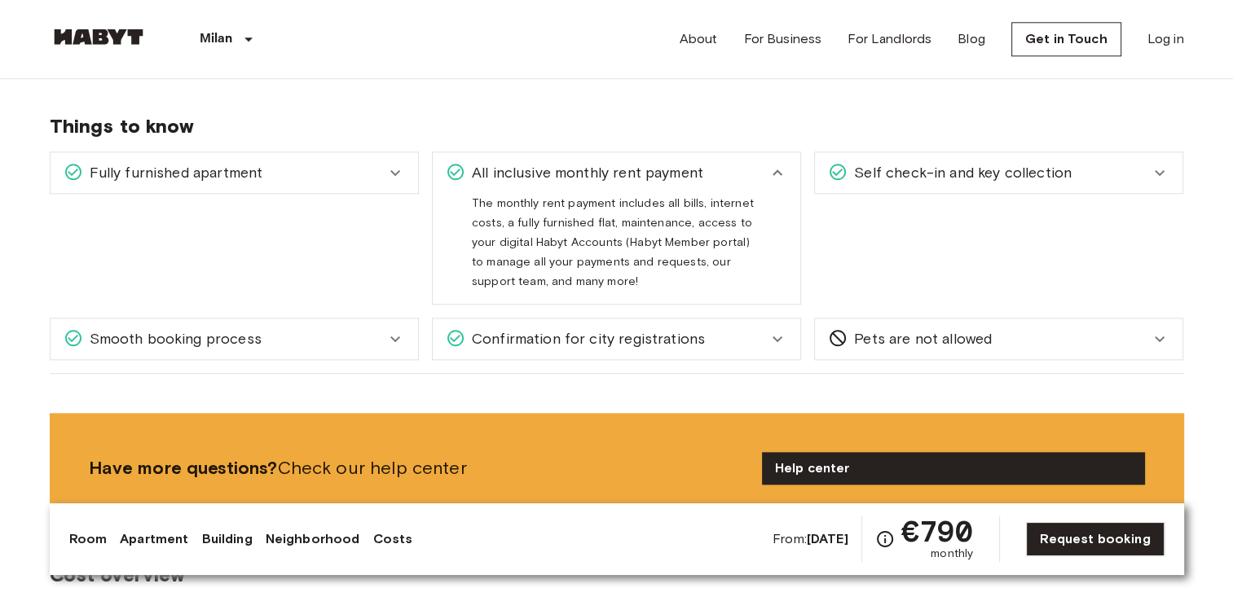
click at [779, 164] on div "All inclusive monthly rent payment" at bounding box center [616, 172] width 367 height 41
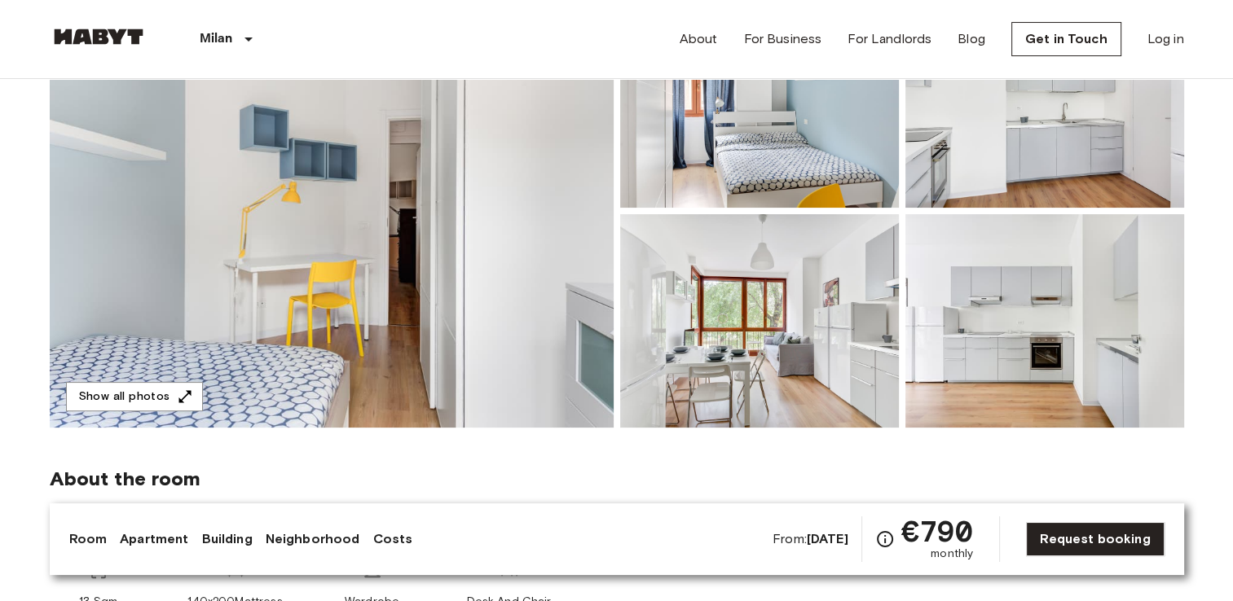
scroll to position [0, 0]
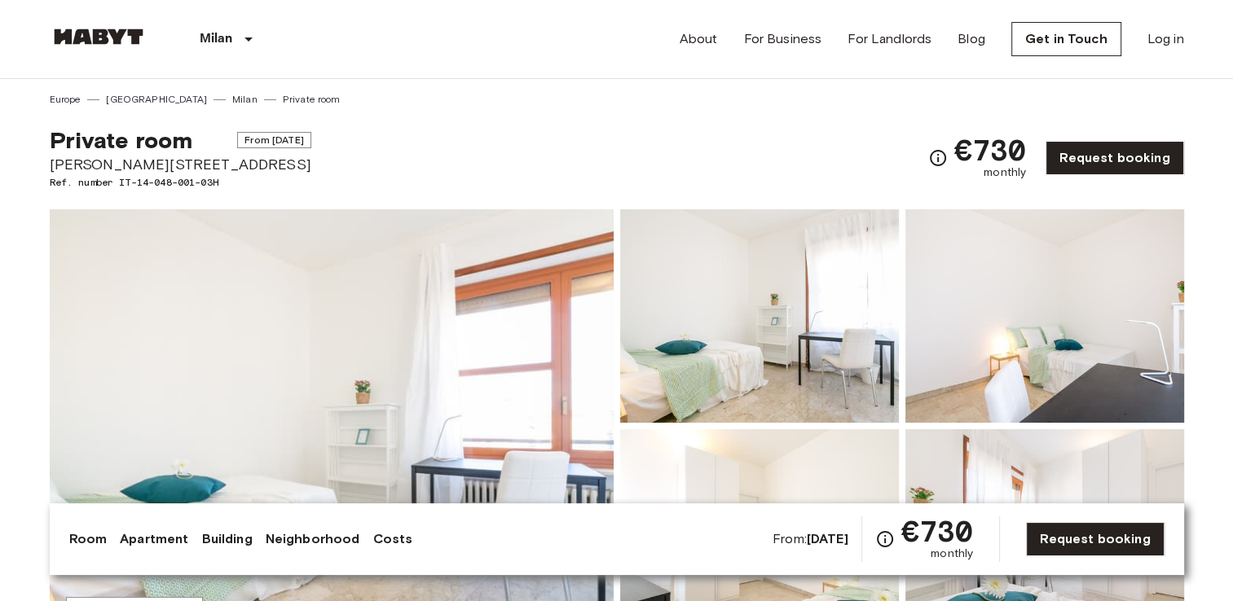
click at [434, 148] on div "Private room From Jan 1 2026 Piazza Bolivar 3 Ref. number IT-14-048-001-03H €73…" at bounding box center [617, 148] width 1134 height 83
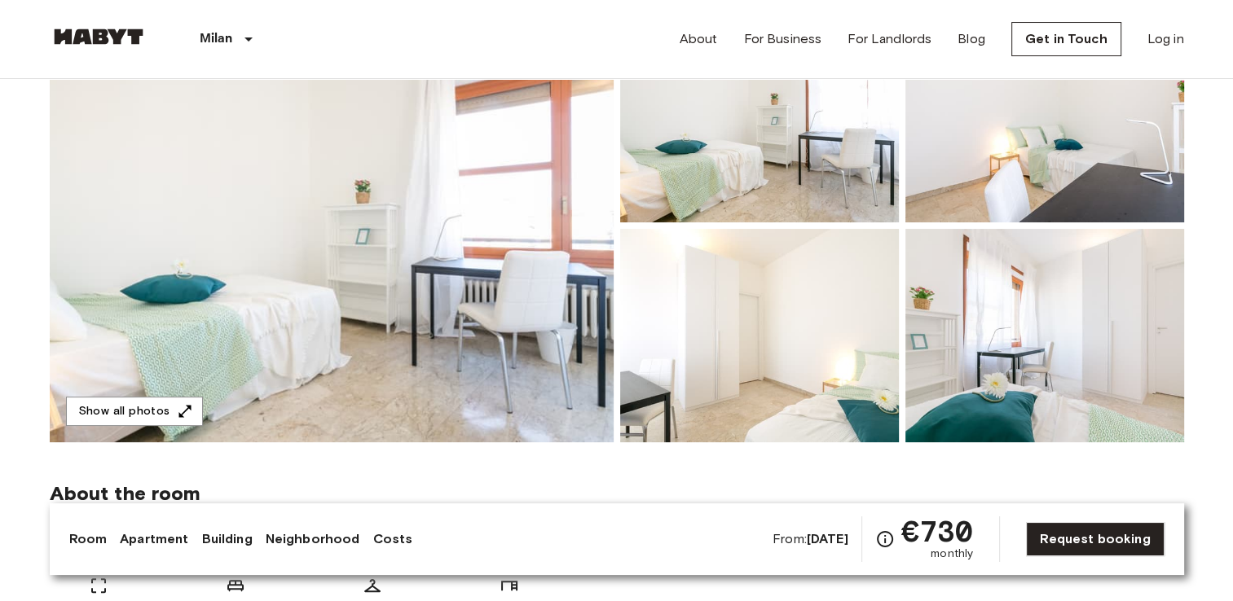
scroll to position [228, 0]
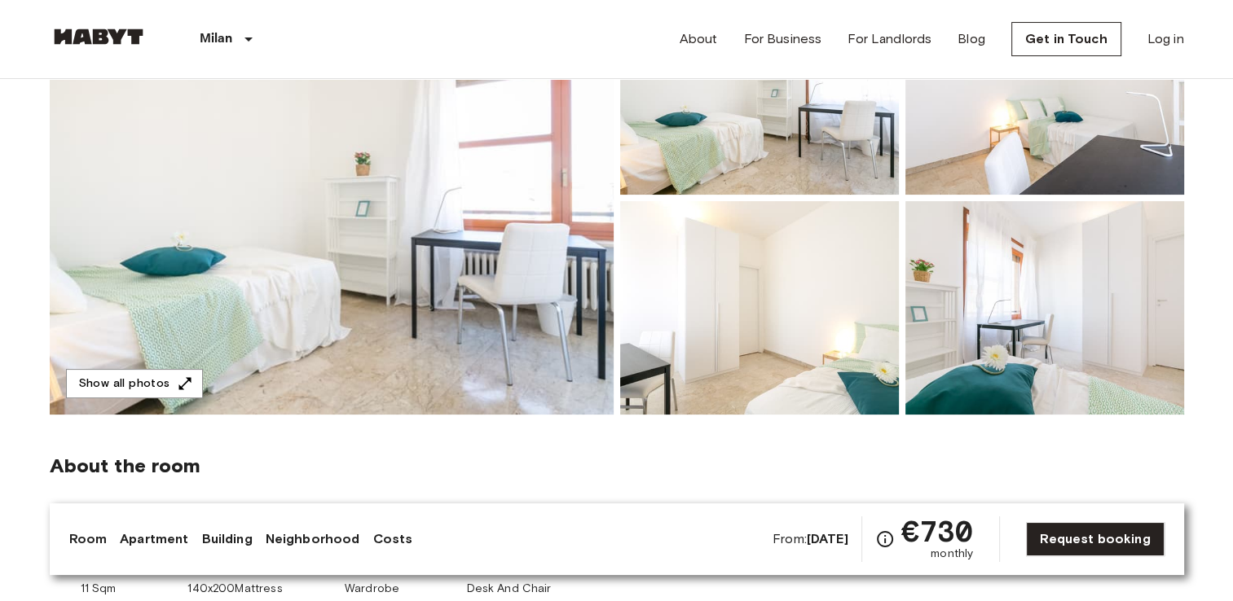
click at [386, 233] on img at bounding box center [332, 197] width 564 height 433
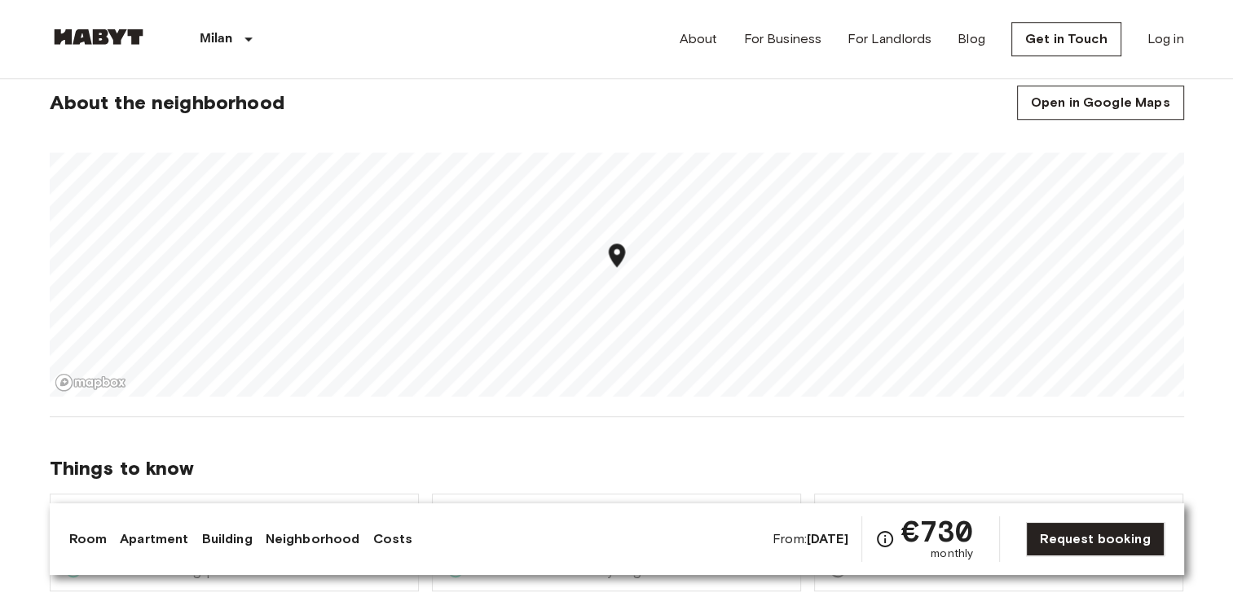
scroll to position [1466, 0]
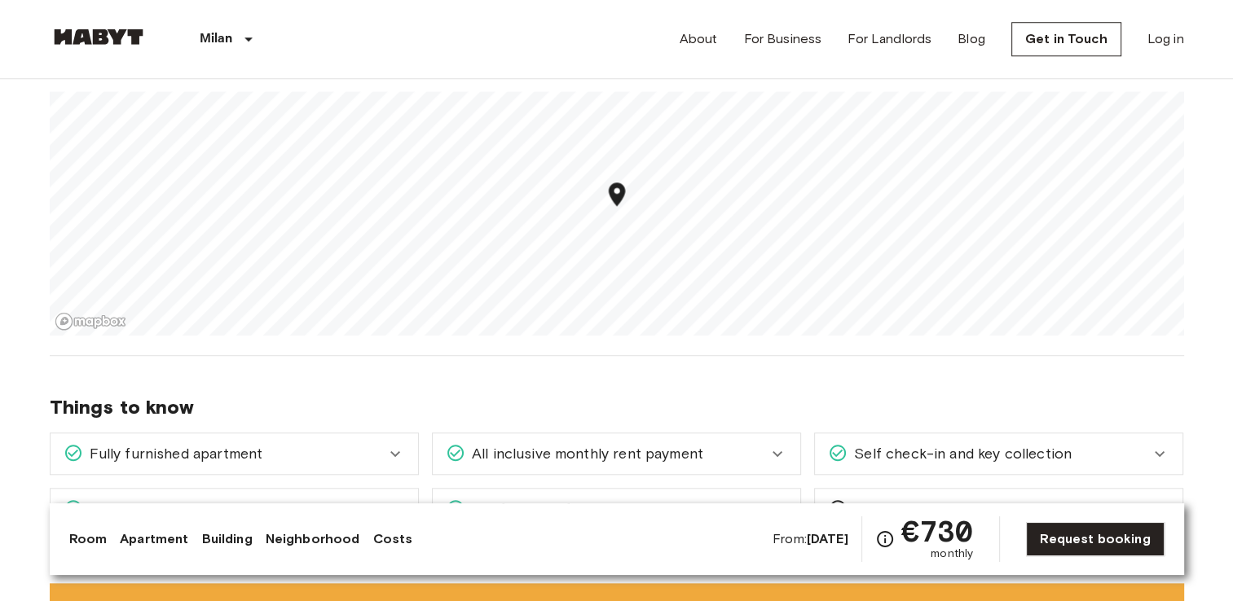
click at [617, 199] on icon "Map marker" at bounding box center [616, 194] width 16 height 24
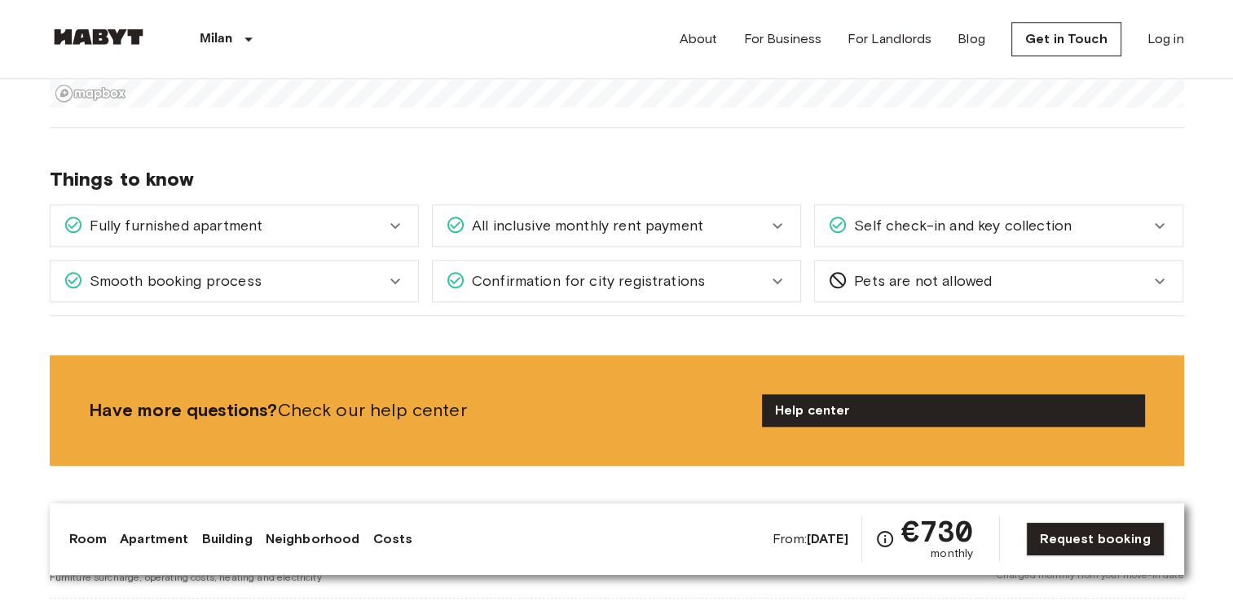
scroll to position [1727, 0]
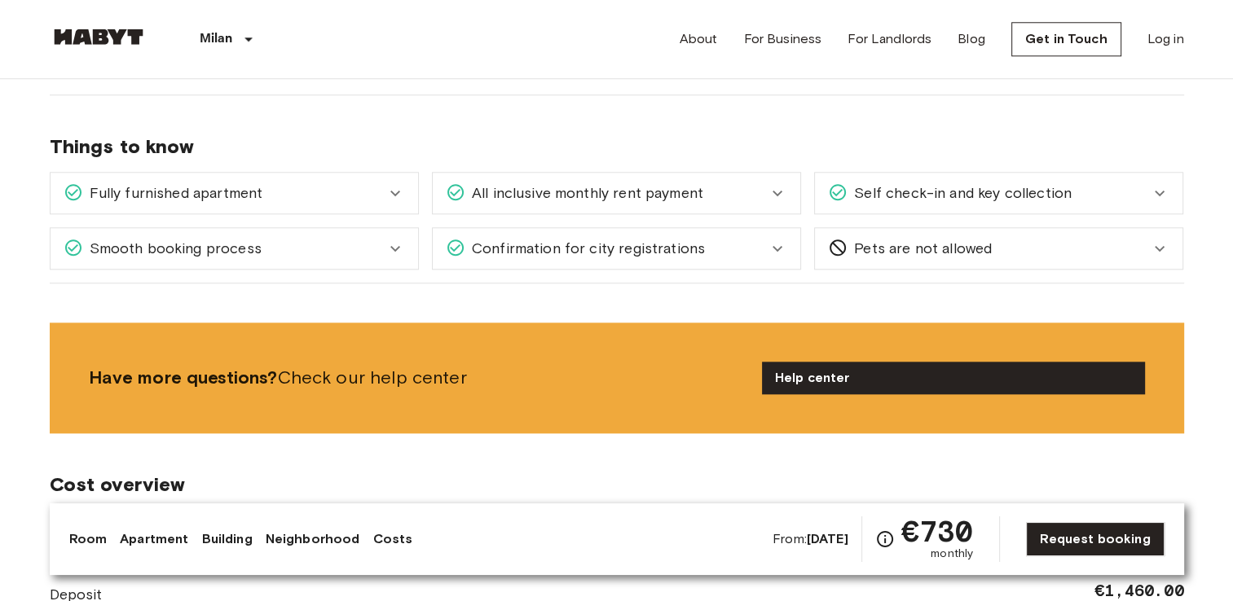
click at [771, 194] on icon at bounding box center [777, 193] width 20 height 20
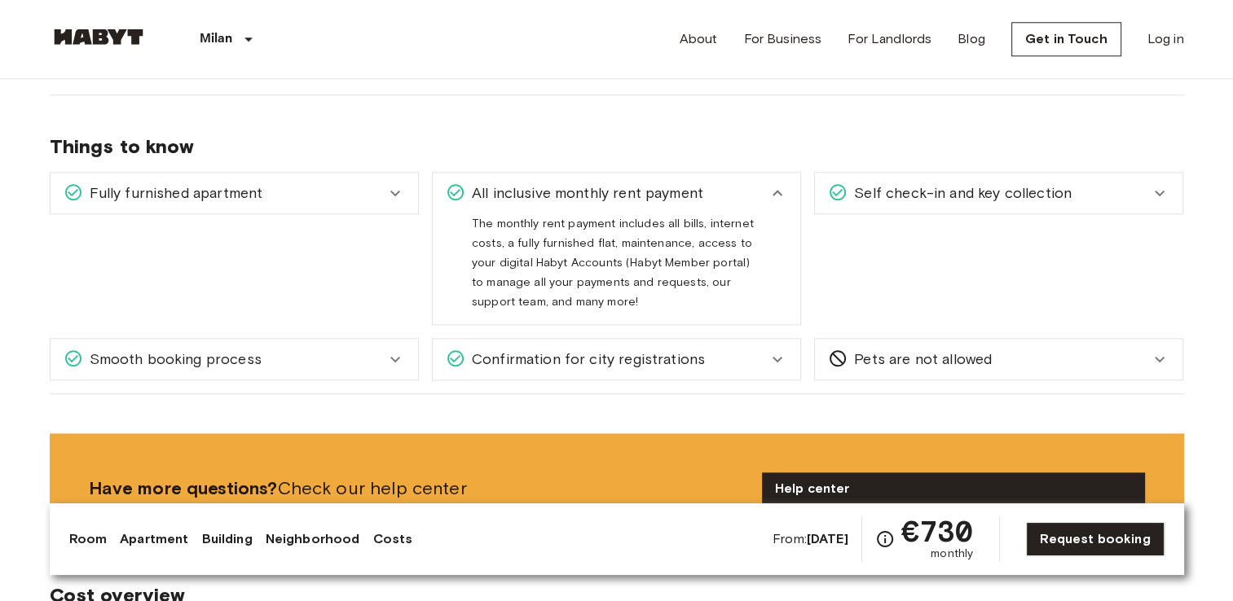
click at [771, 194] on icon at bounding box center [777, 193] width 20 height 20
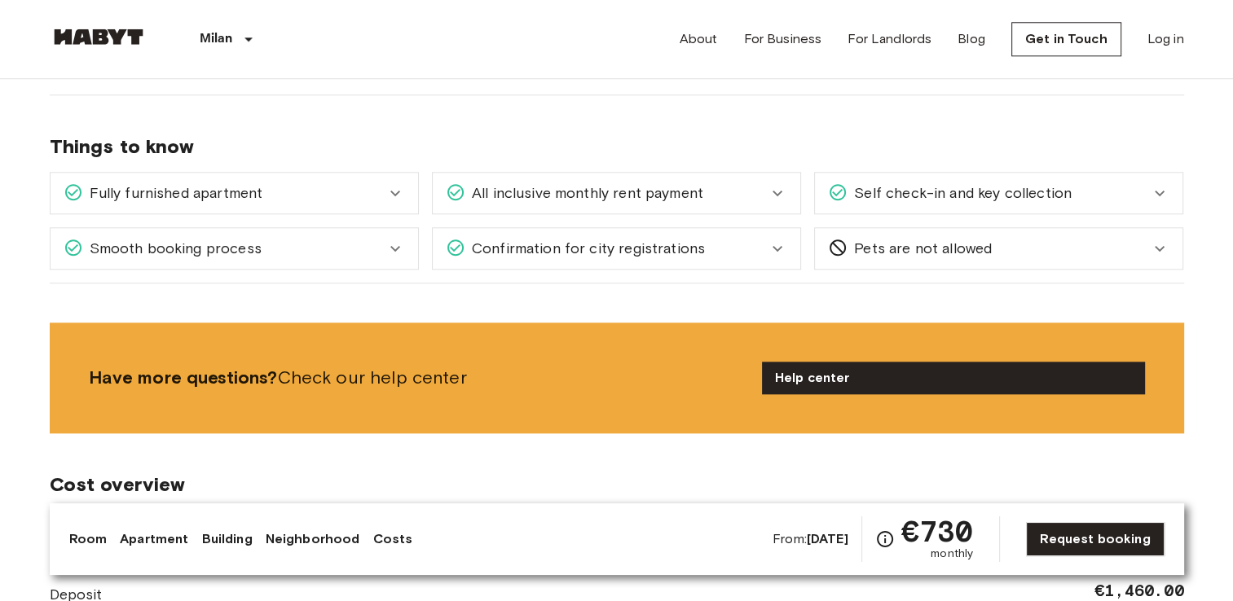
click at [631, 279] on div "Things to know Fully furnished apartment All you need to do is pack your clothe…" at bounding box center [617, 189] width 1134 height 188
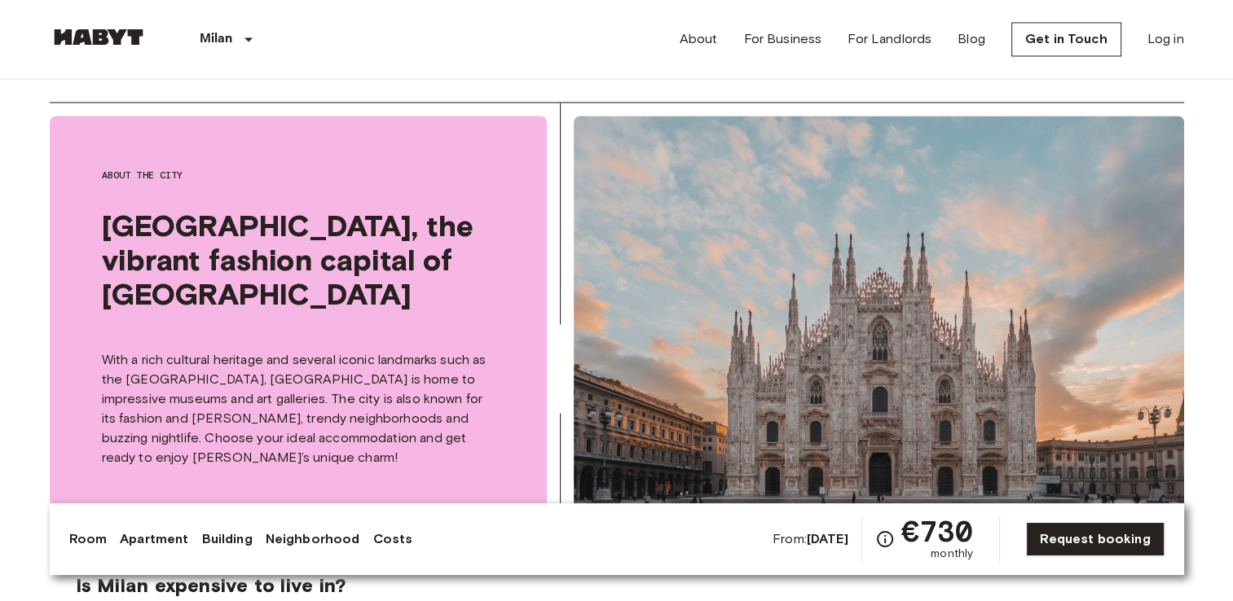
scroll to position [2542, 0]
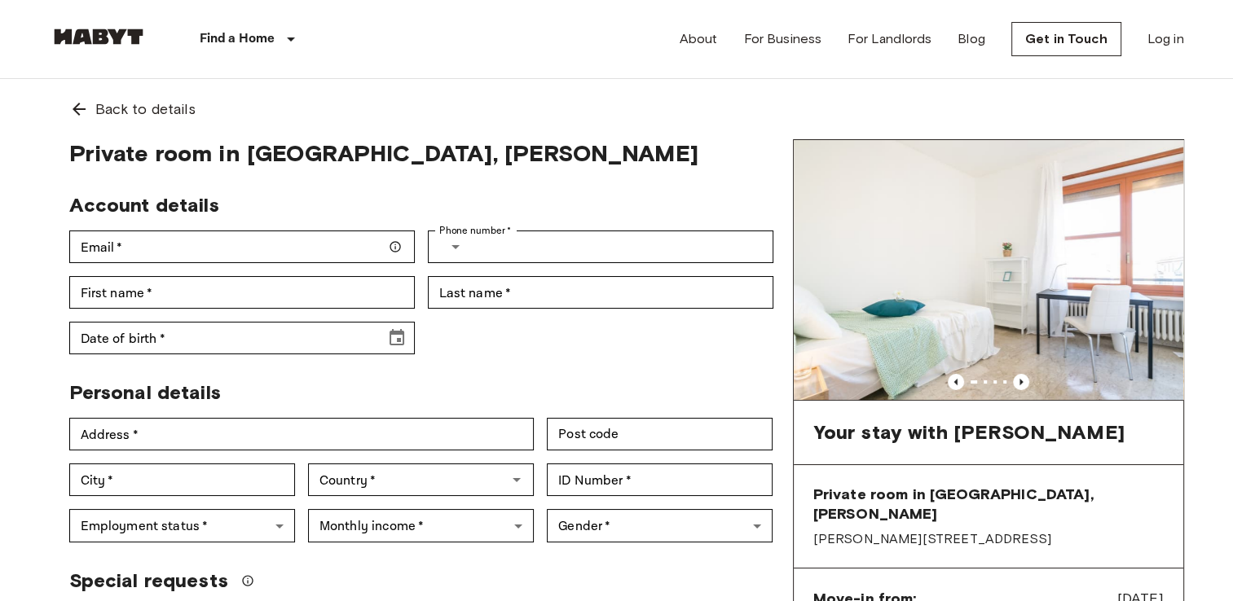
click at [609, 147] on span "Private room in Milan, Solari" at bounding box center [421, 153] width 704 height 28
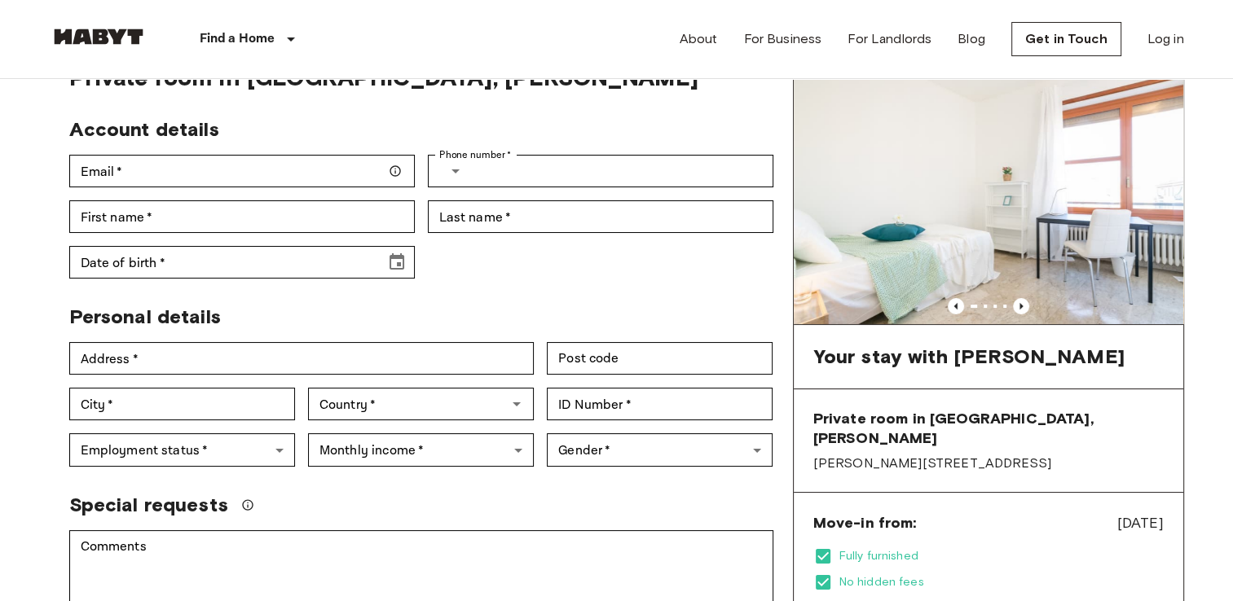
scroll to position [98, 0]
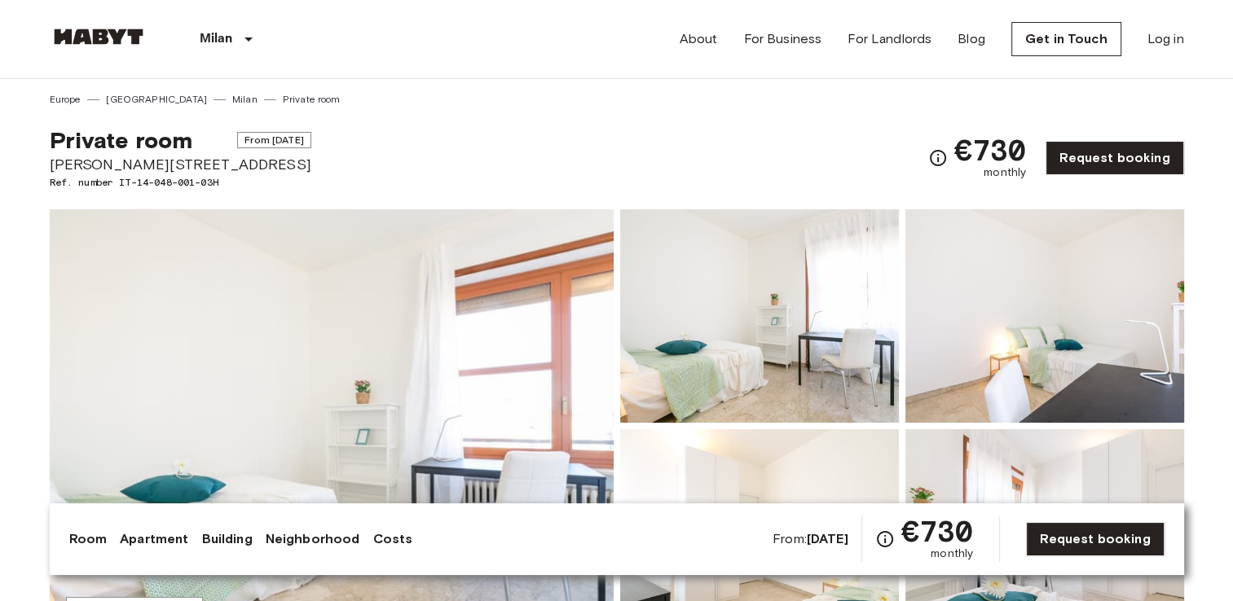
click at [818, 538] on b "Jan 1 2026" at bounding box center [828, 538] width 42 height 15
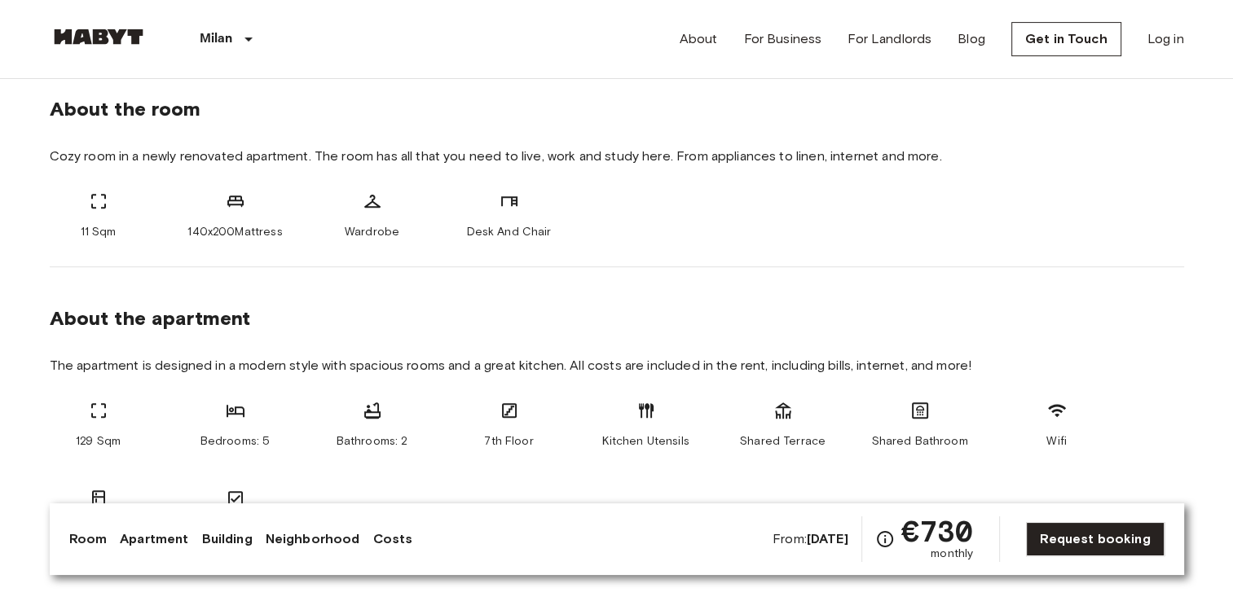
scroll to position [587, 0]
click at [1064, 550] on link "Request booking" at bounding box center [1095, 539] width 138 height 34
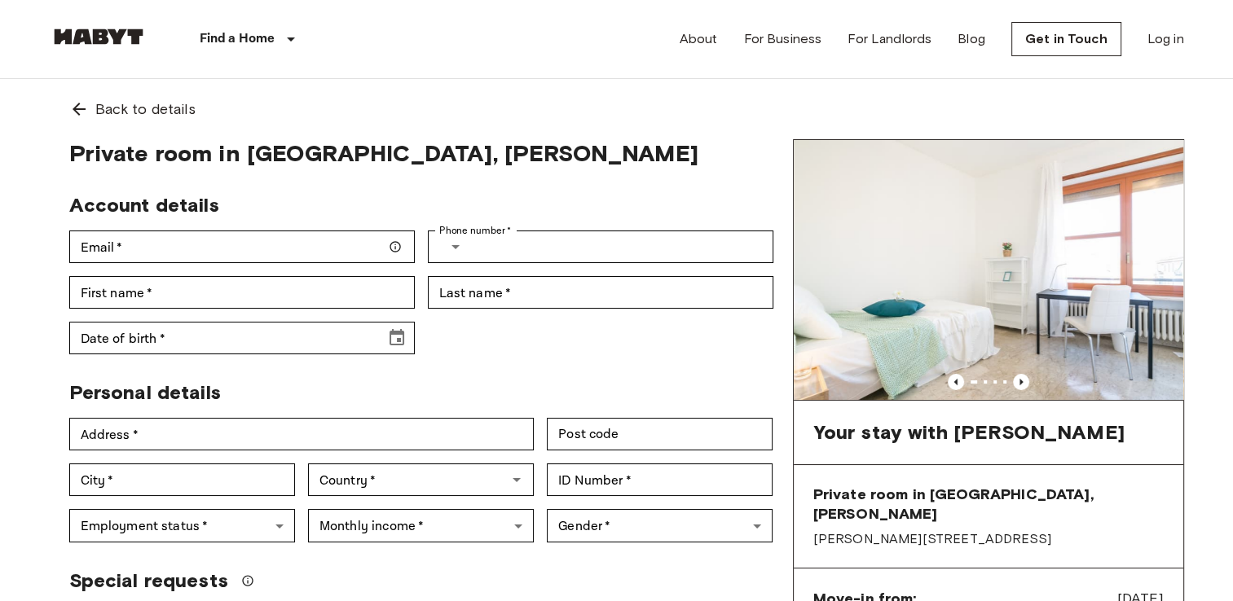
click at [463, 350] on div "Account details Email   * Email   * Phone number   * ​ Phone number   * First n…" at bounding box center [414, 267] width 717 height 174
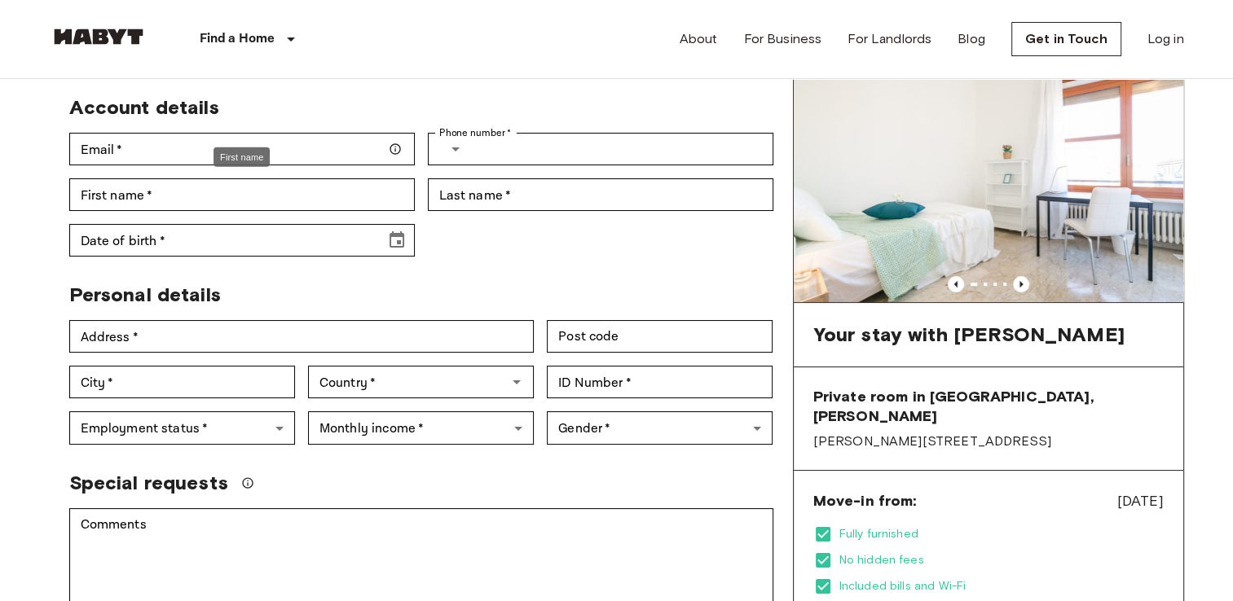
scroll to position [65, 0]
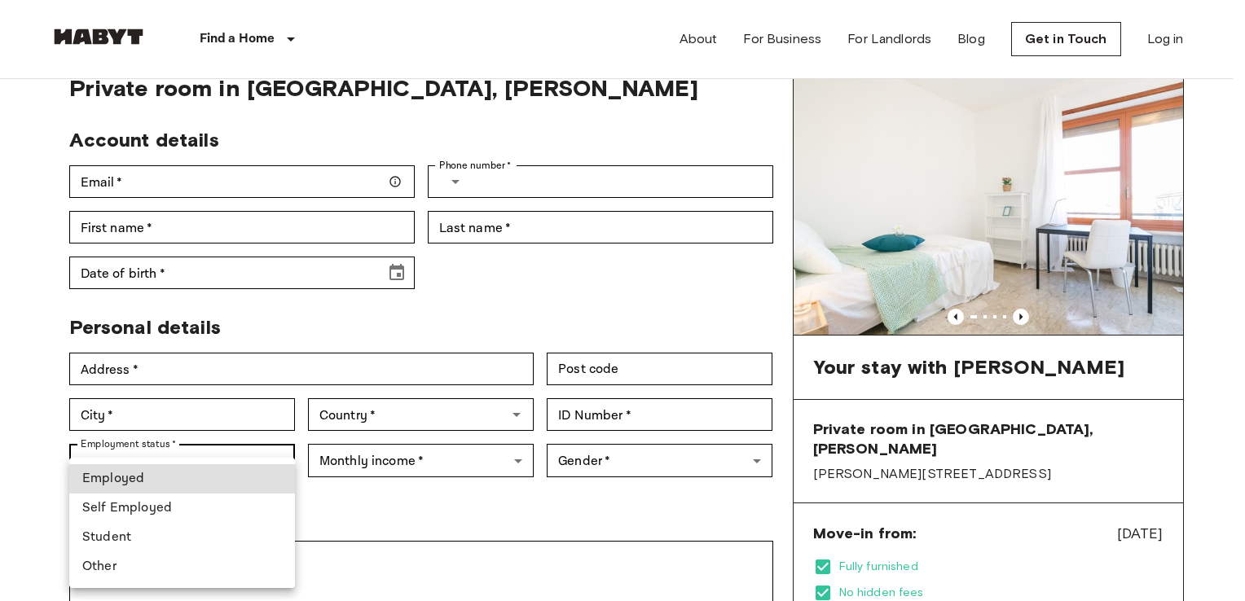
click at [14, 415] on div at bounding box center [622, 300] width 1245 height 601
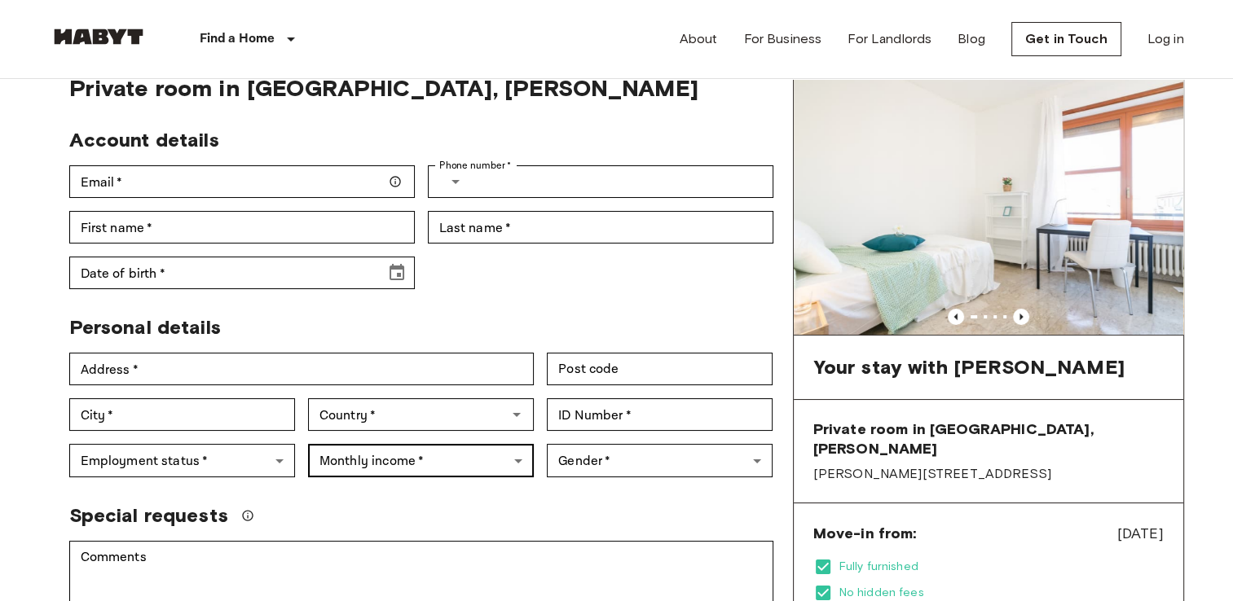
drag, startPoint x: 446, startPoint y: 479, endPoint x: 447, endPoint y: 467, distance: 12.3
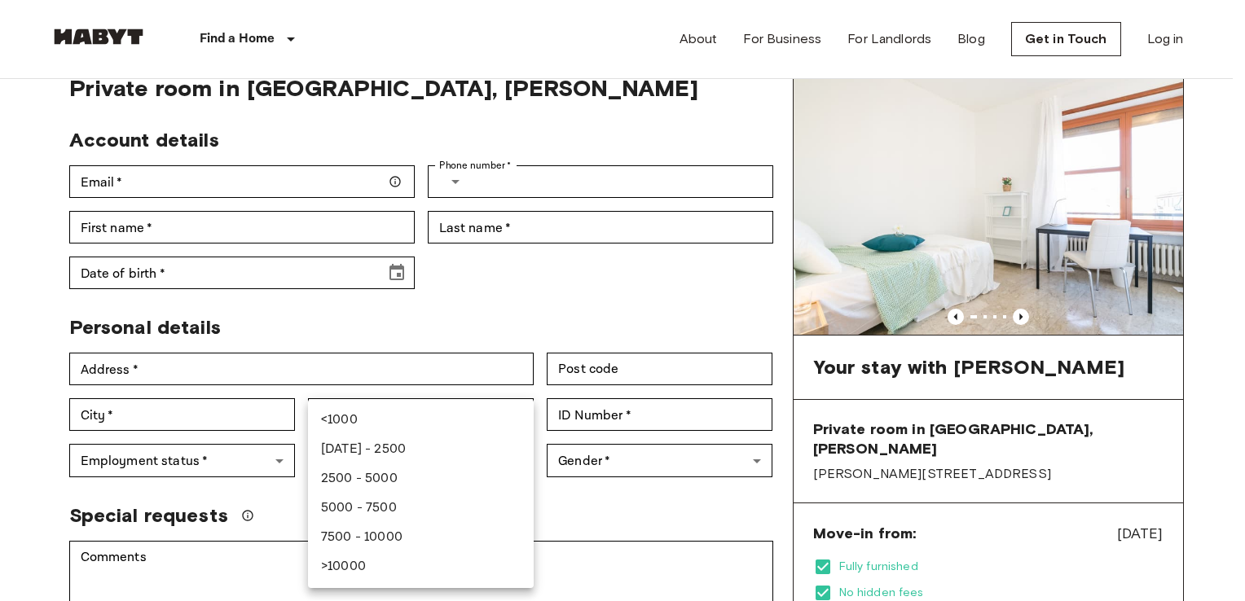
click at [209, 506] on div at bounding box center [622, 300] width 1245 height 601
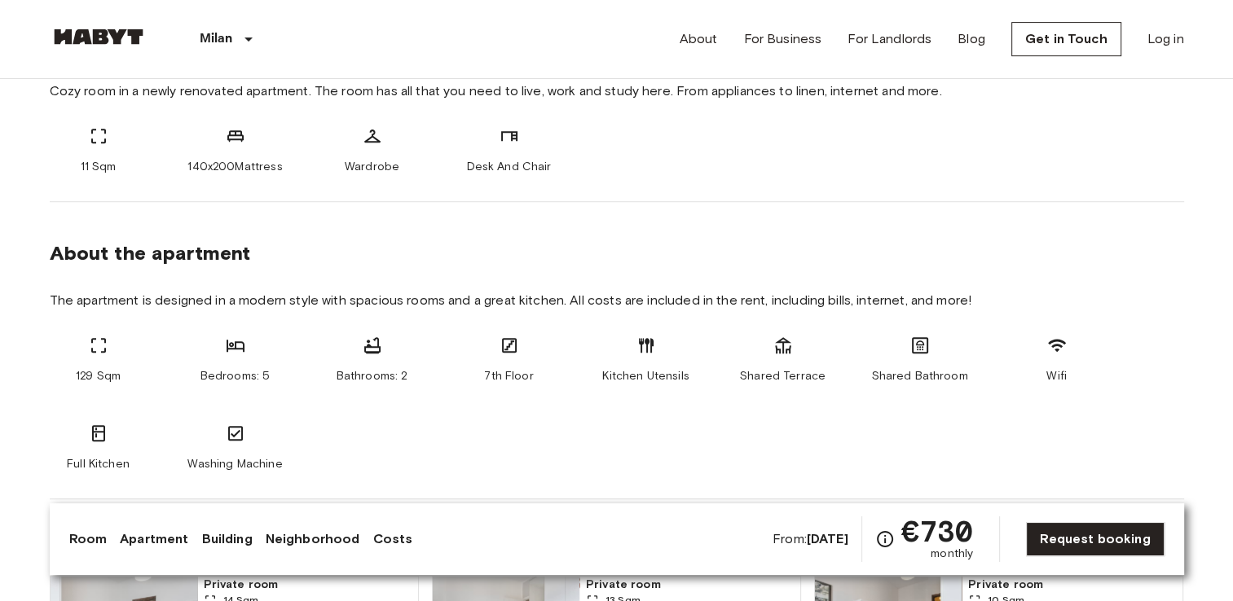
scroll to position [652, 0]
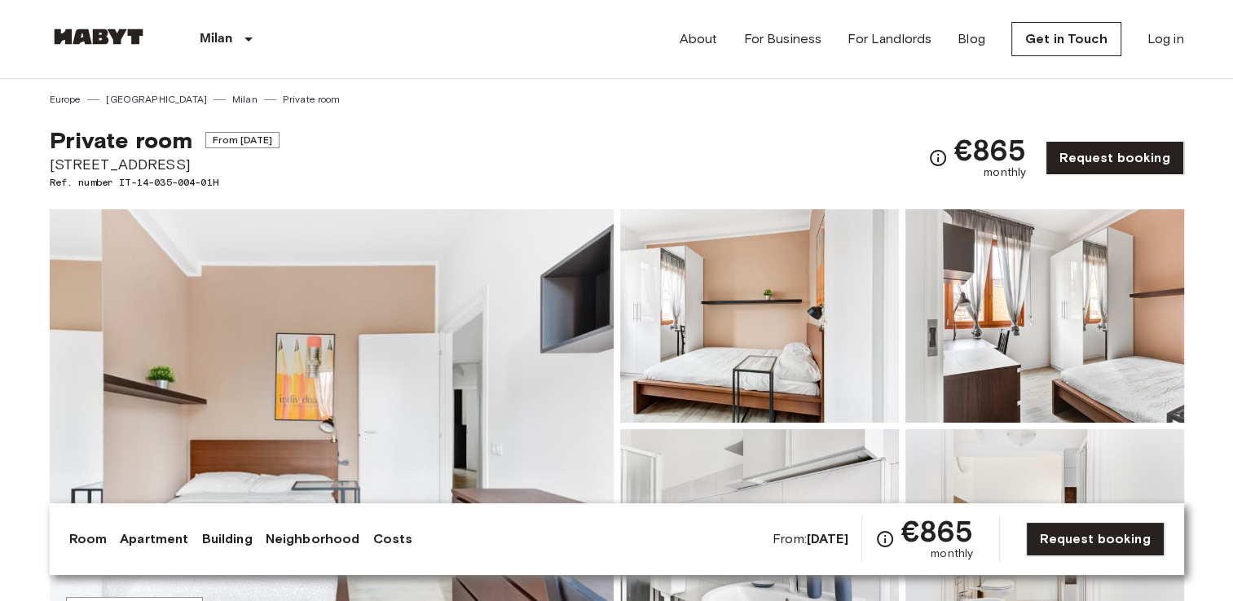
click at [508, 143] on div "Private room From [DATE] Via Stromboli 1 Ref. number IT-14-035-004-01H €865 mon…" at bounding box center [617, 148] width 1134 height 83
